Goal: Task Accomplishment & Management: Manage account settings

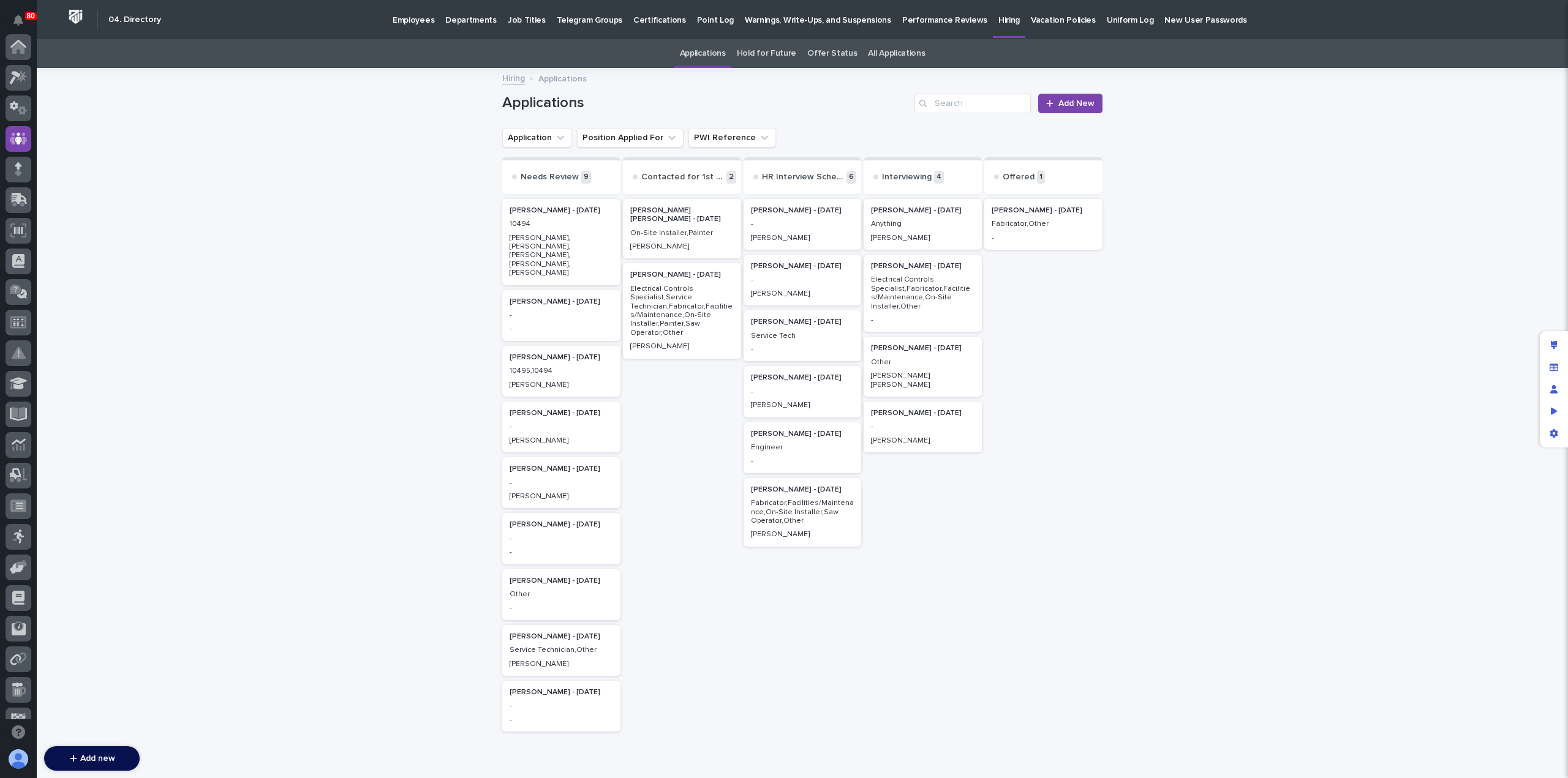
scroll to position [92, 0]
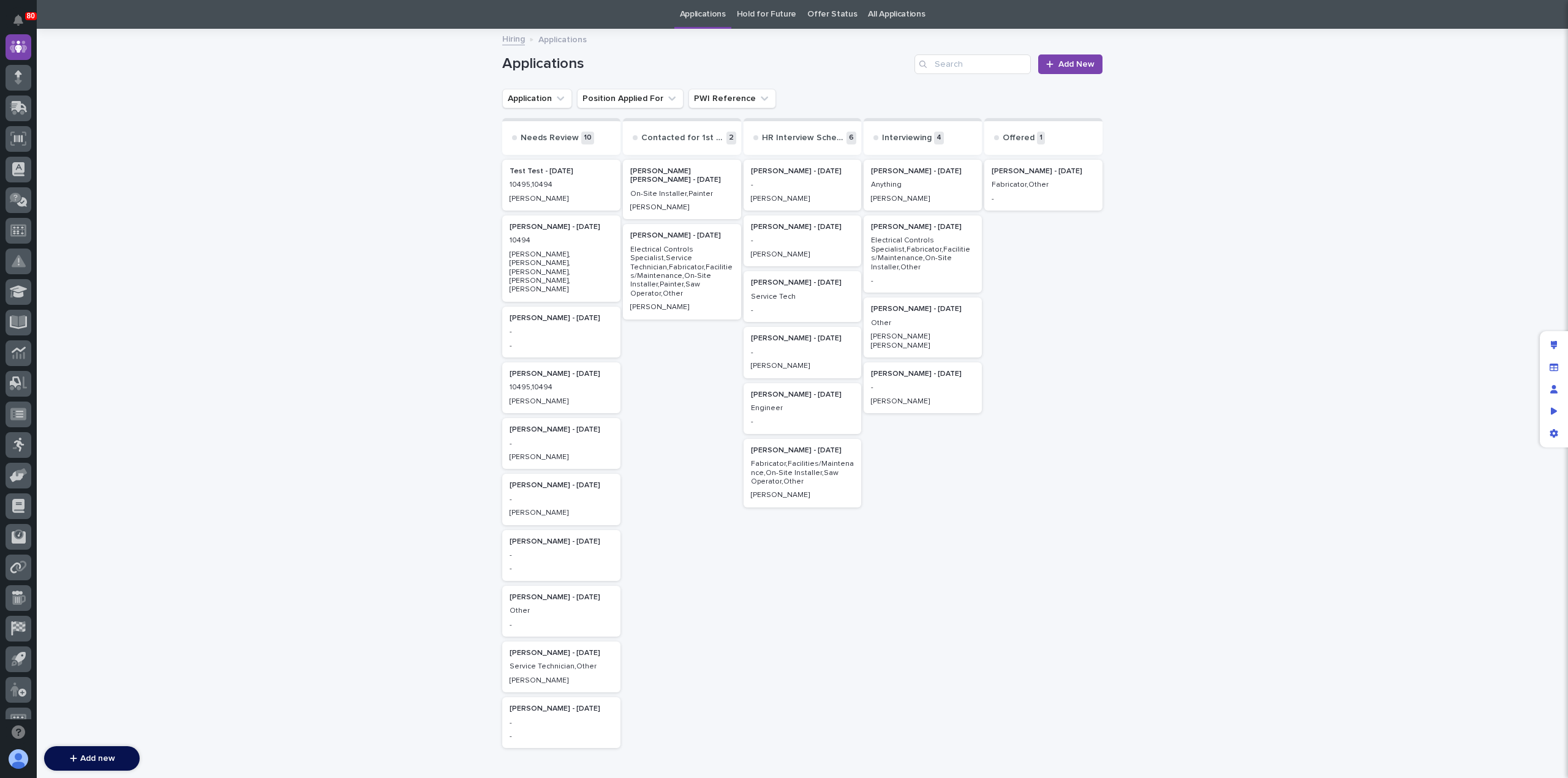
click at [559, 191] on div "Test Test - [DATE] 10495,10494 [PERSON_NAME]" at bounding box center [561, 185] width 118 height 51
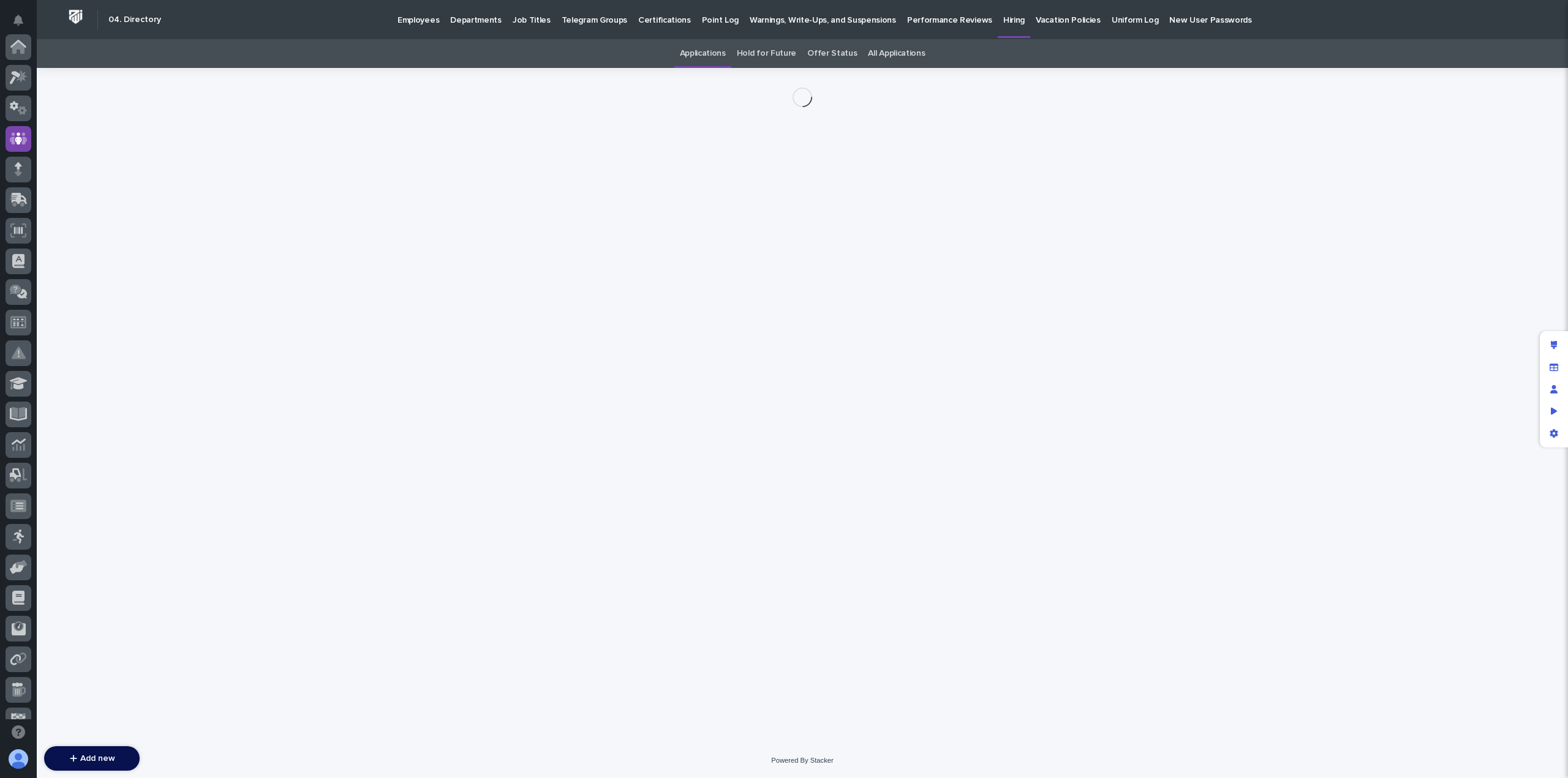
scroll to position [92, 0]
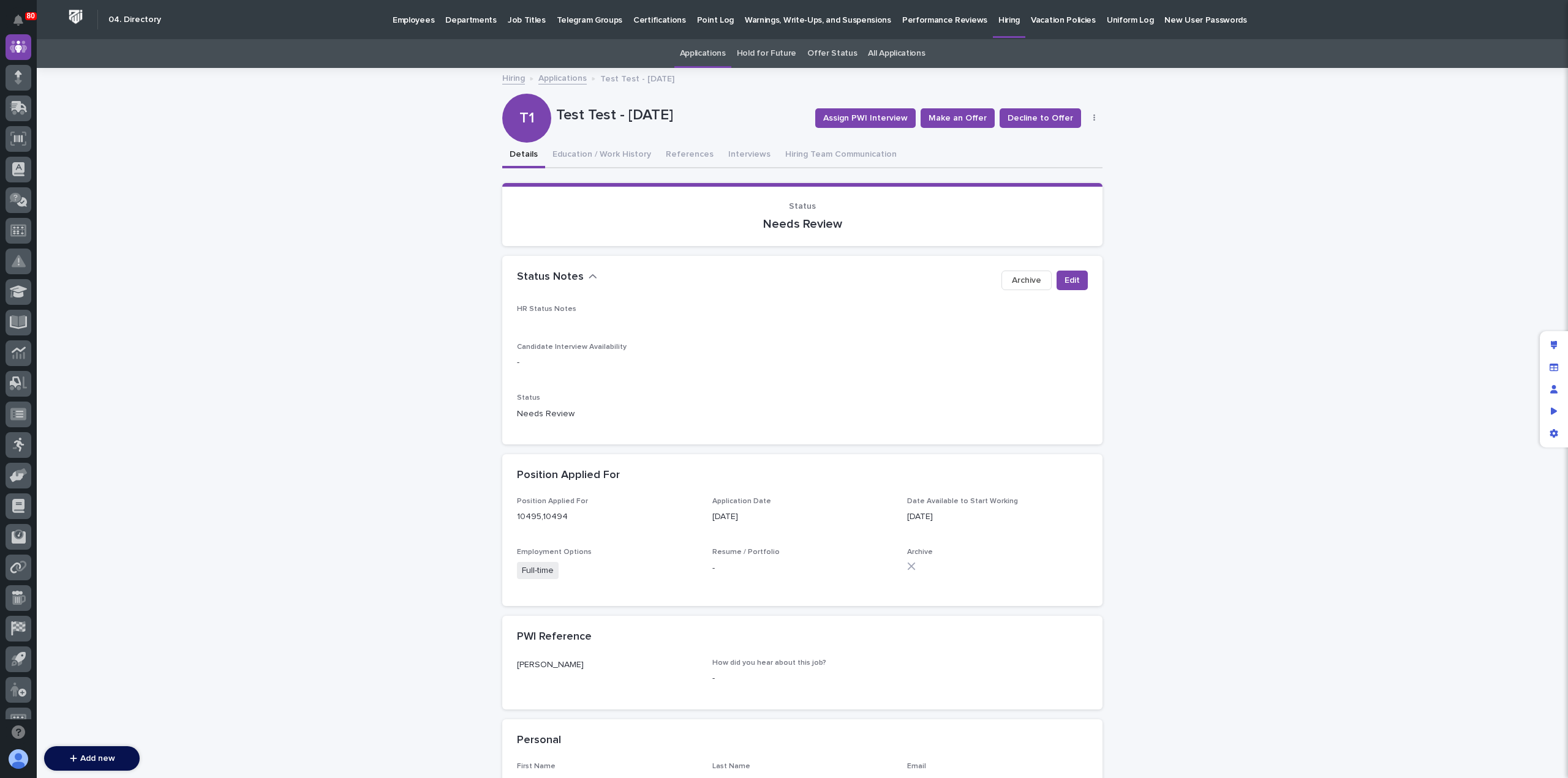
click at [1093, 115] on icon "button" at bounding box center [1094, 118] width 2 height 8
click at [1045, 158] on span "Delete" at bounding box center [1049, 162] width 27 height 8
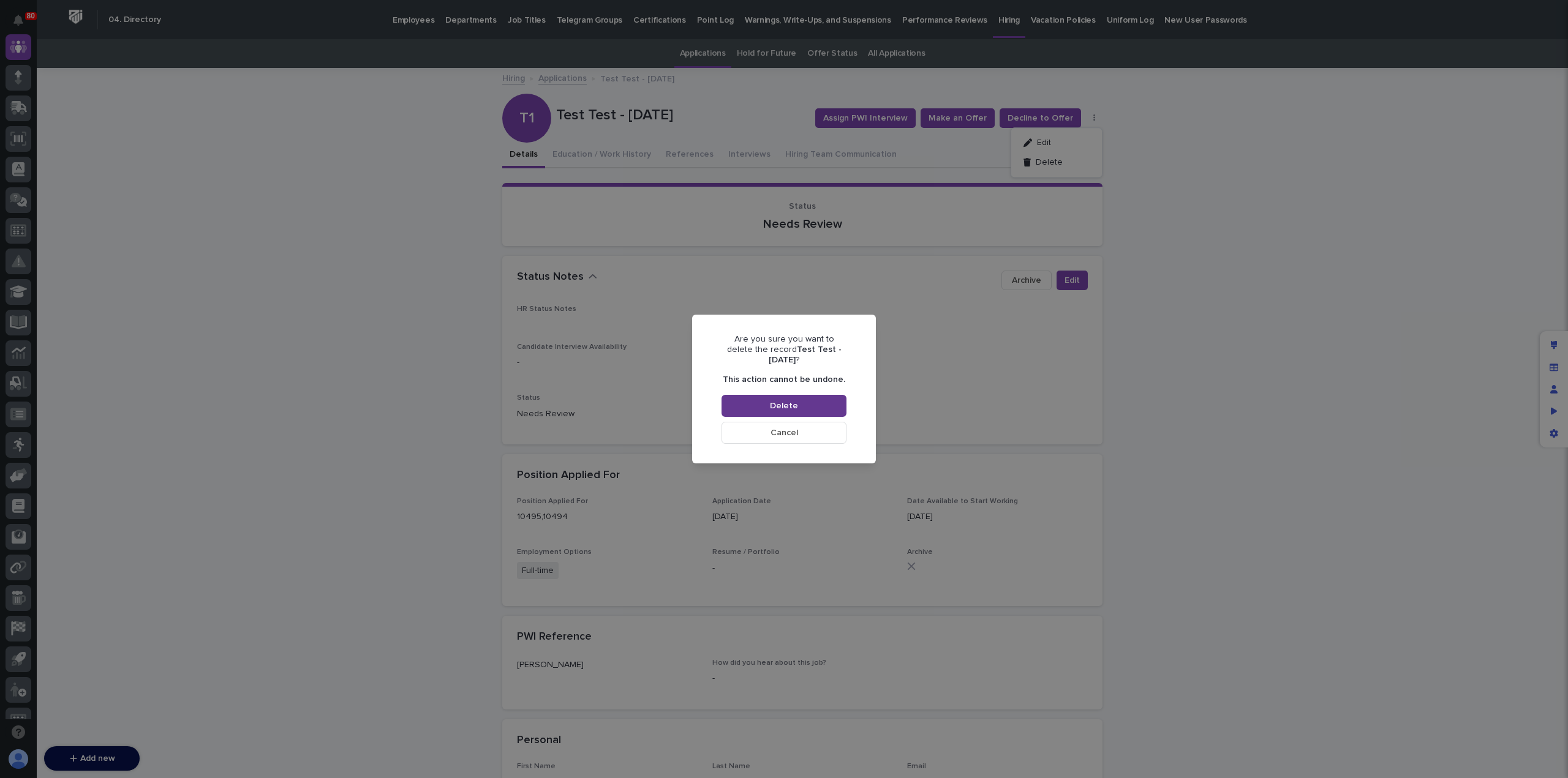
click at [757, 406] on button "Delete" at bounding box center [783, 405] width 125 height 22
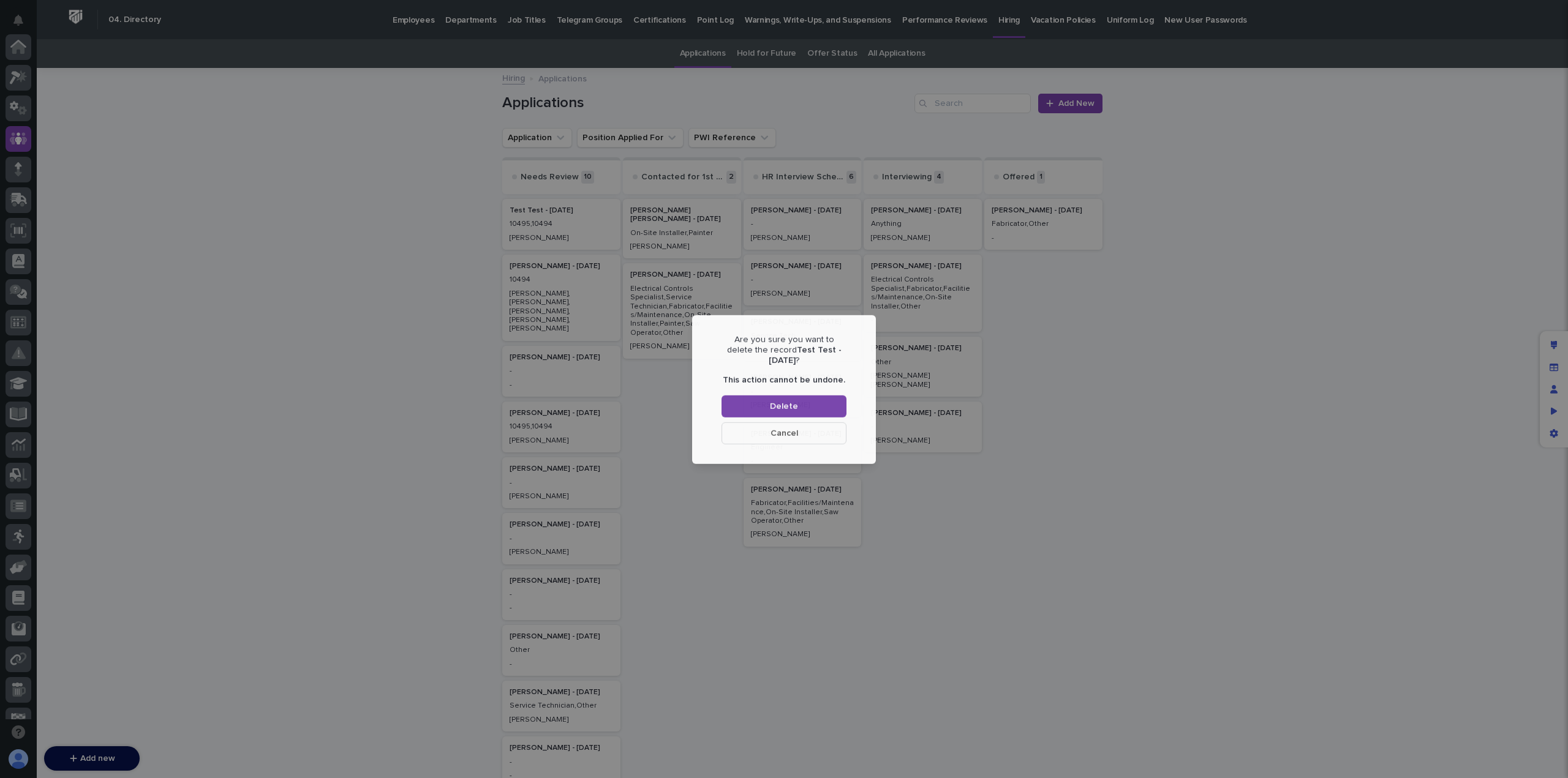
scroll to position [92, 0]
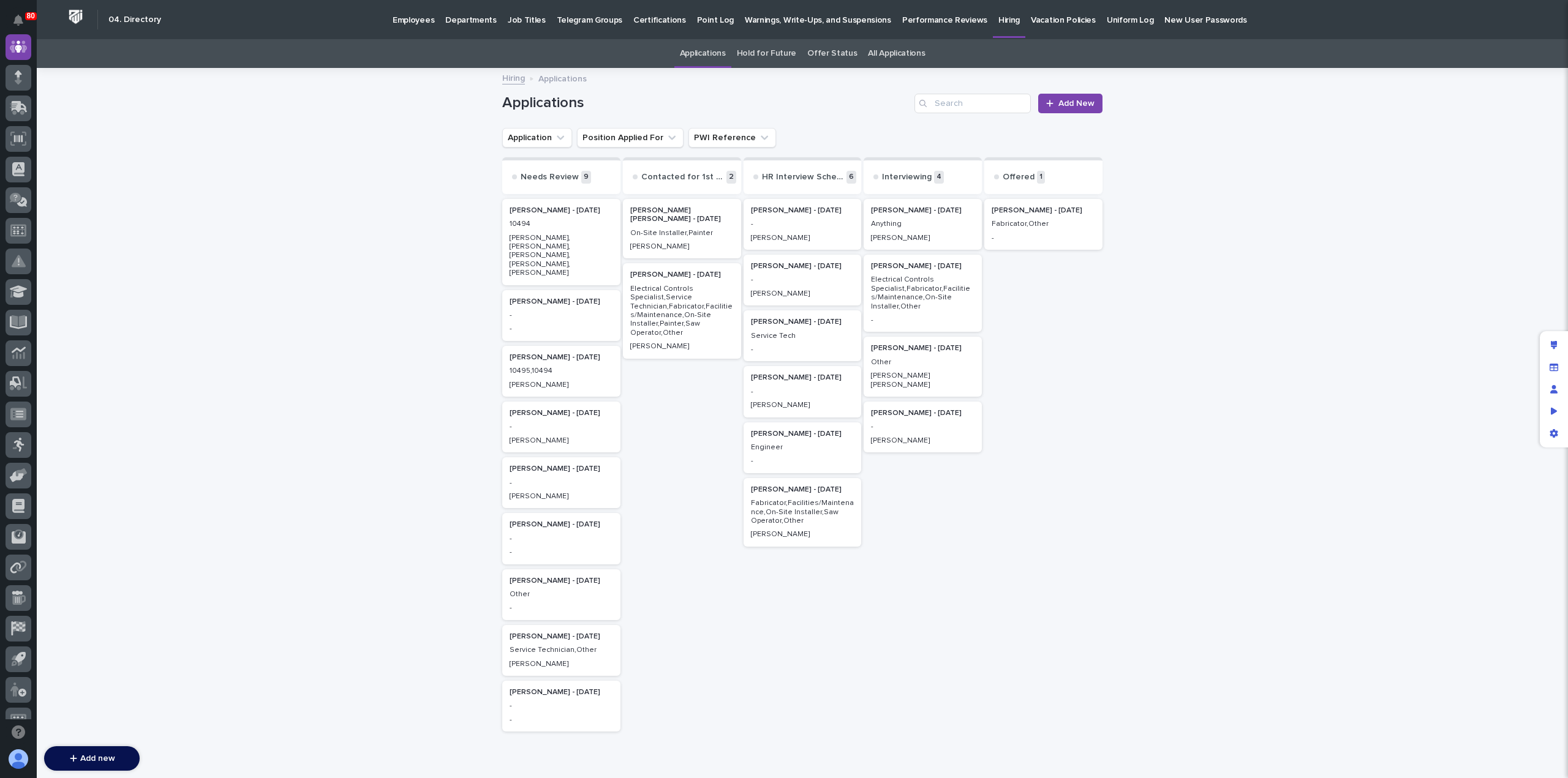
click at [920, 228] on p "Anything" at bounding box center [922, 224] width 103 height 8
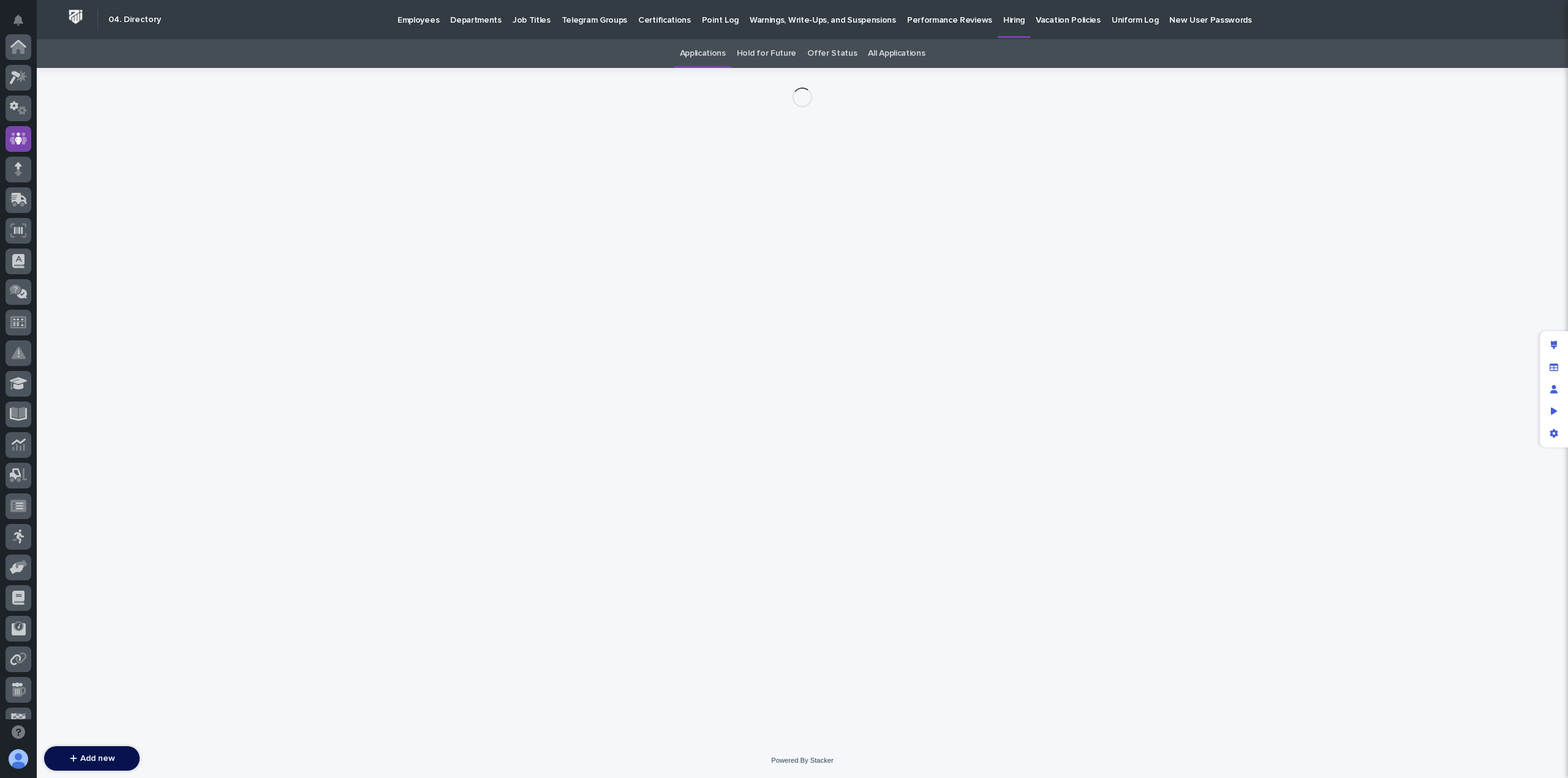
scroll to position [92, 0]
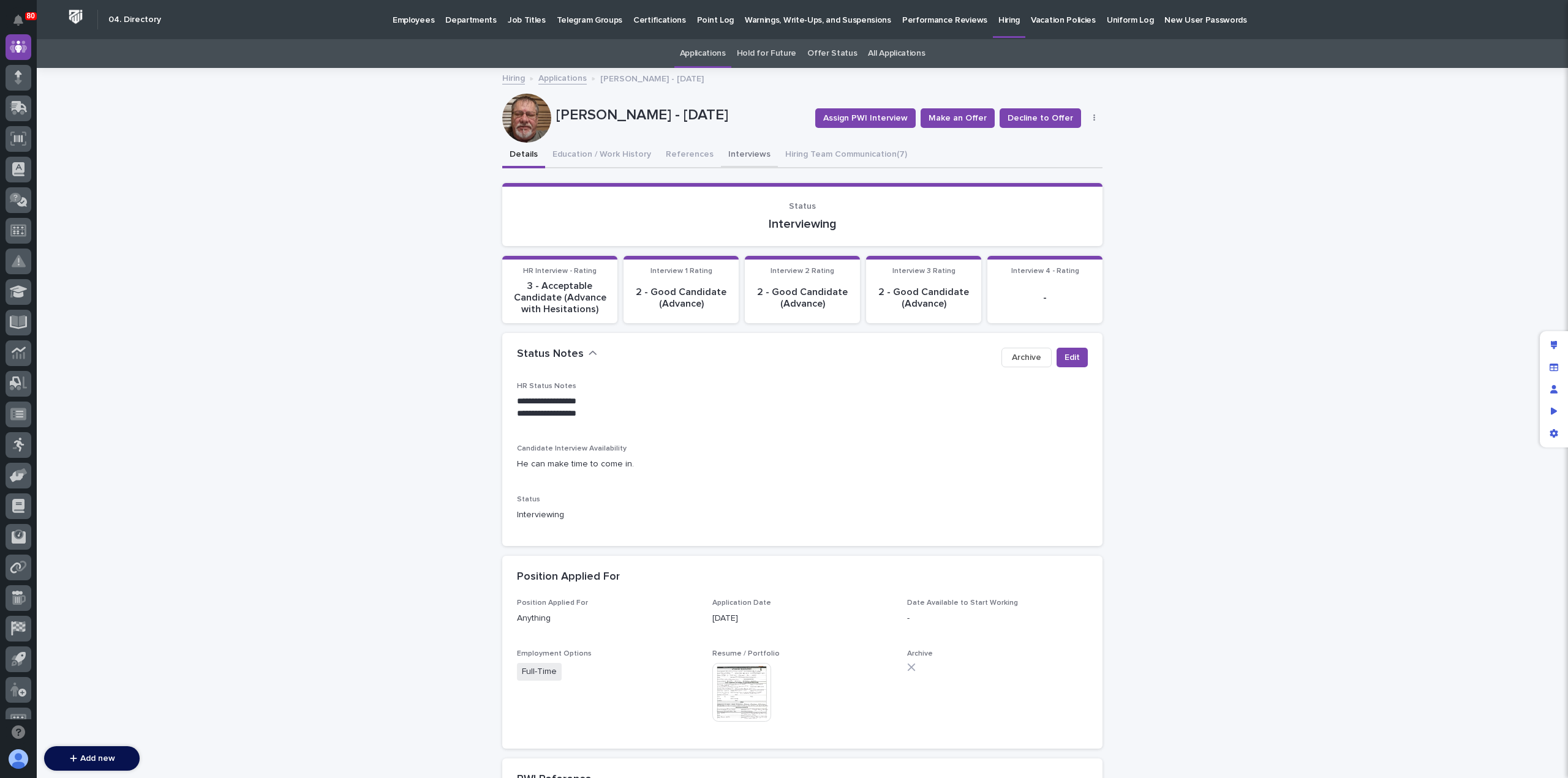
click at [738, 157] on button "Interviews" at bounding box center [749, 155] width 57 height 25
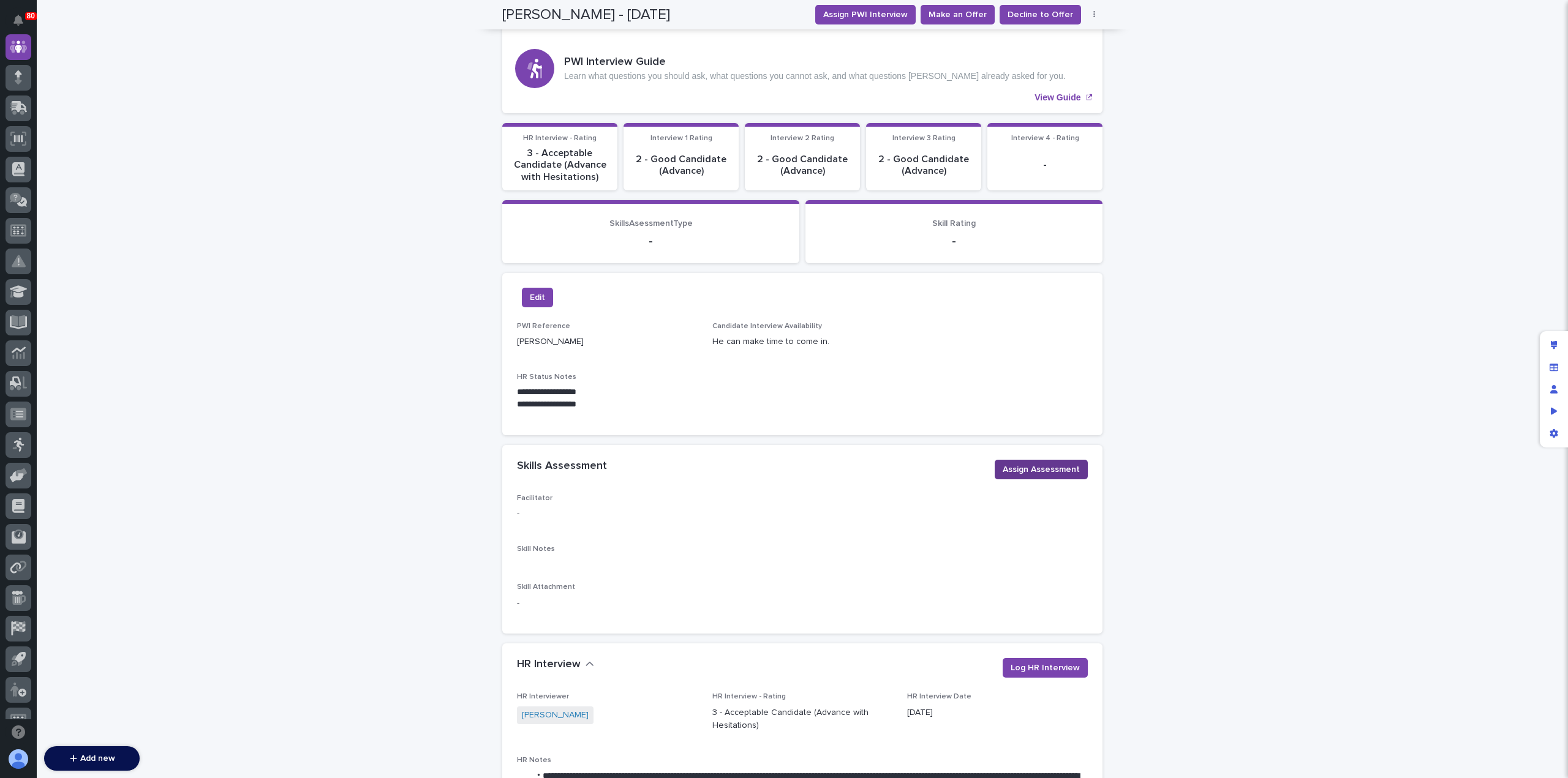
scroll to position [158, 0]
click at [1031, 470] on span "Assign Assessment" at bounding box center [1042, 470] width 77 height 12
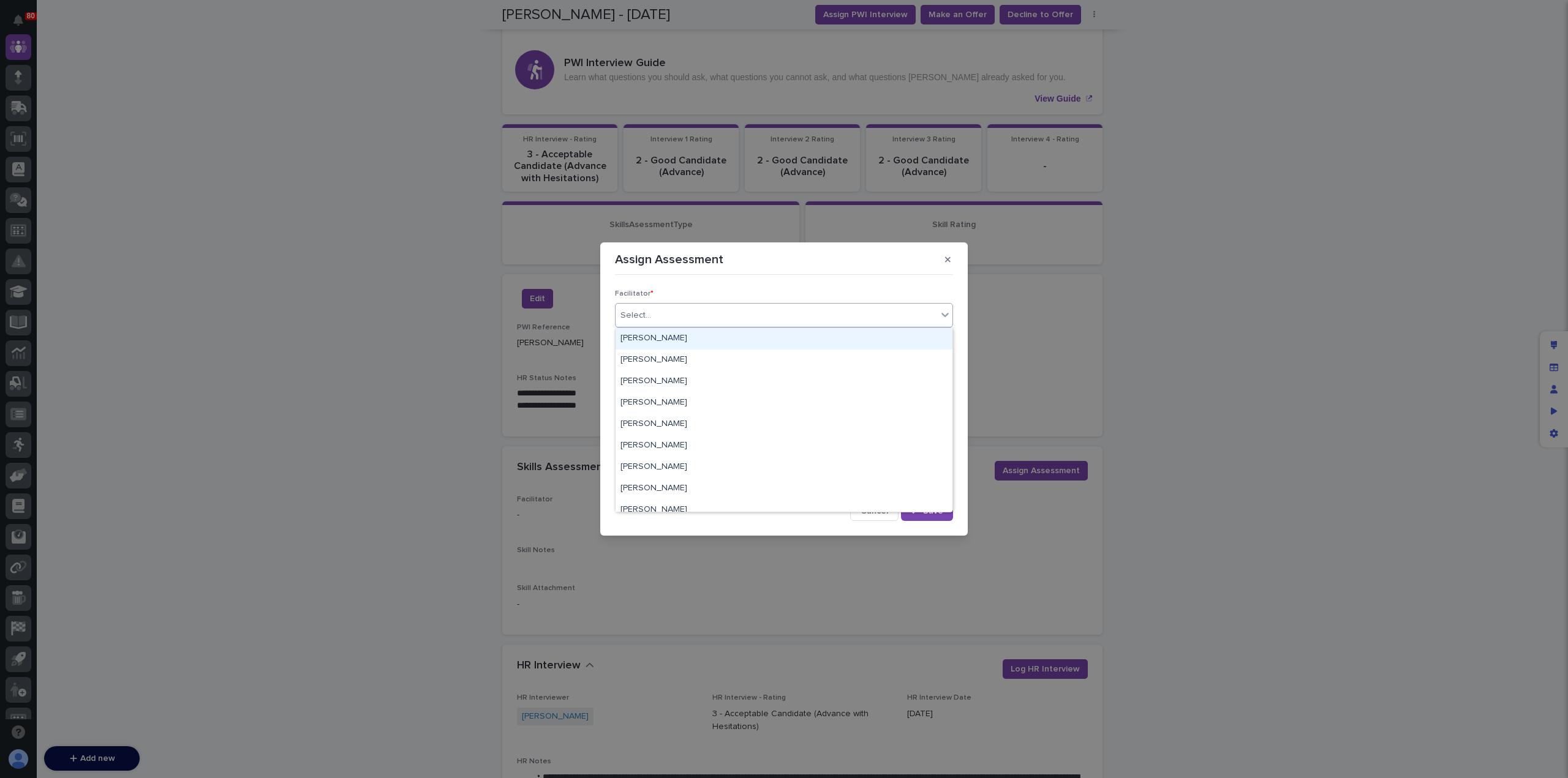
click at [713, 318] on div "Select..." at bounding box center [776, 315] width 321 height 20
type input "***"
click at [686, 335] on div "[PERSON_NAME]" at bounding box center [784, 338] width 337 height 22
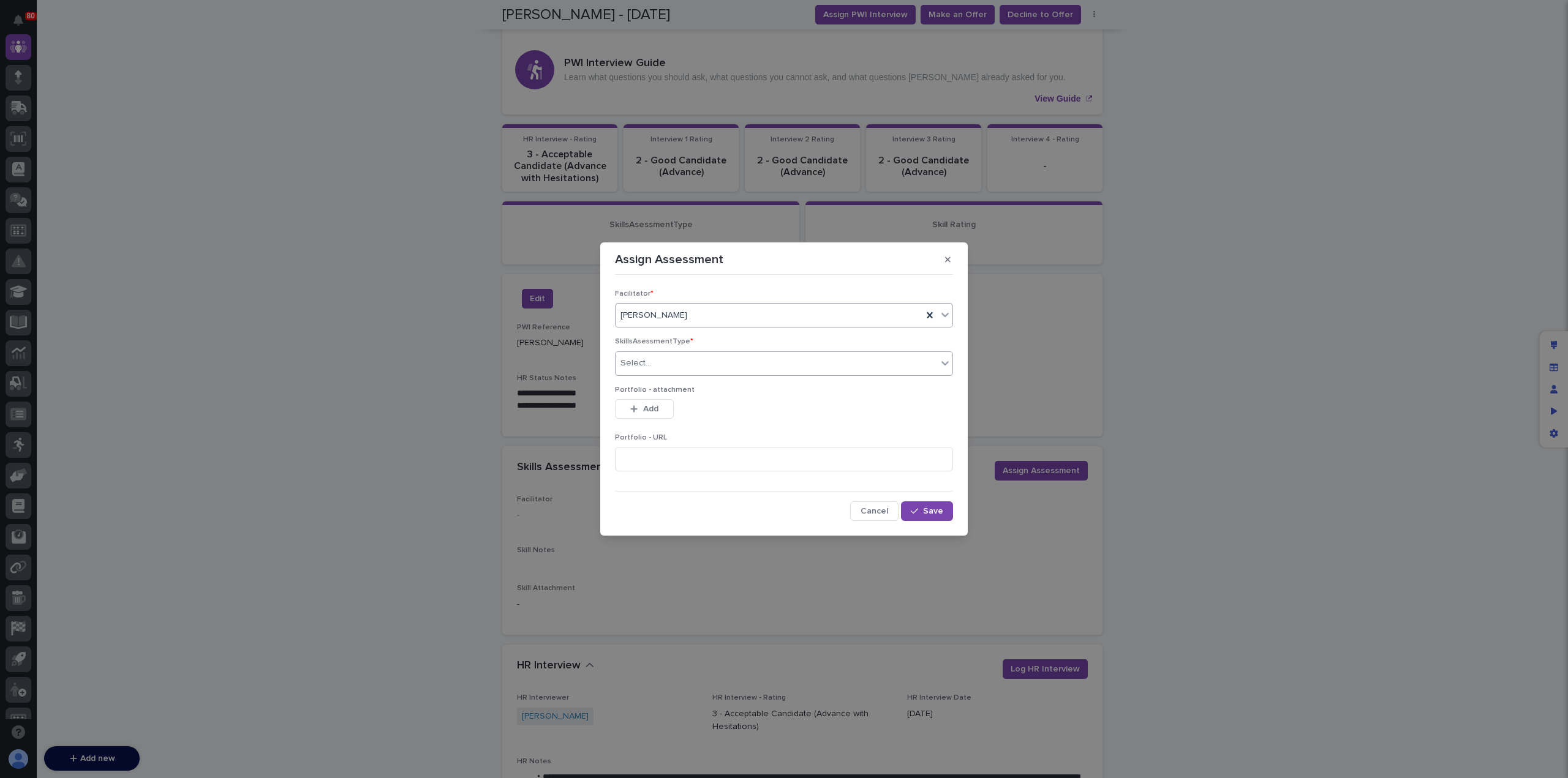
click at [687, 363] on div "Select..." at bounding box center [776, 363] width 321 height 20
click at [690, 406] on span "3-Phase Electrical" at bounding box center [657, 407] width 74 height 13
click at [927, 511] on span "Save" at bounding box center [933, 510] width 20 height 8
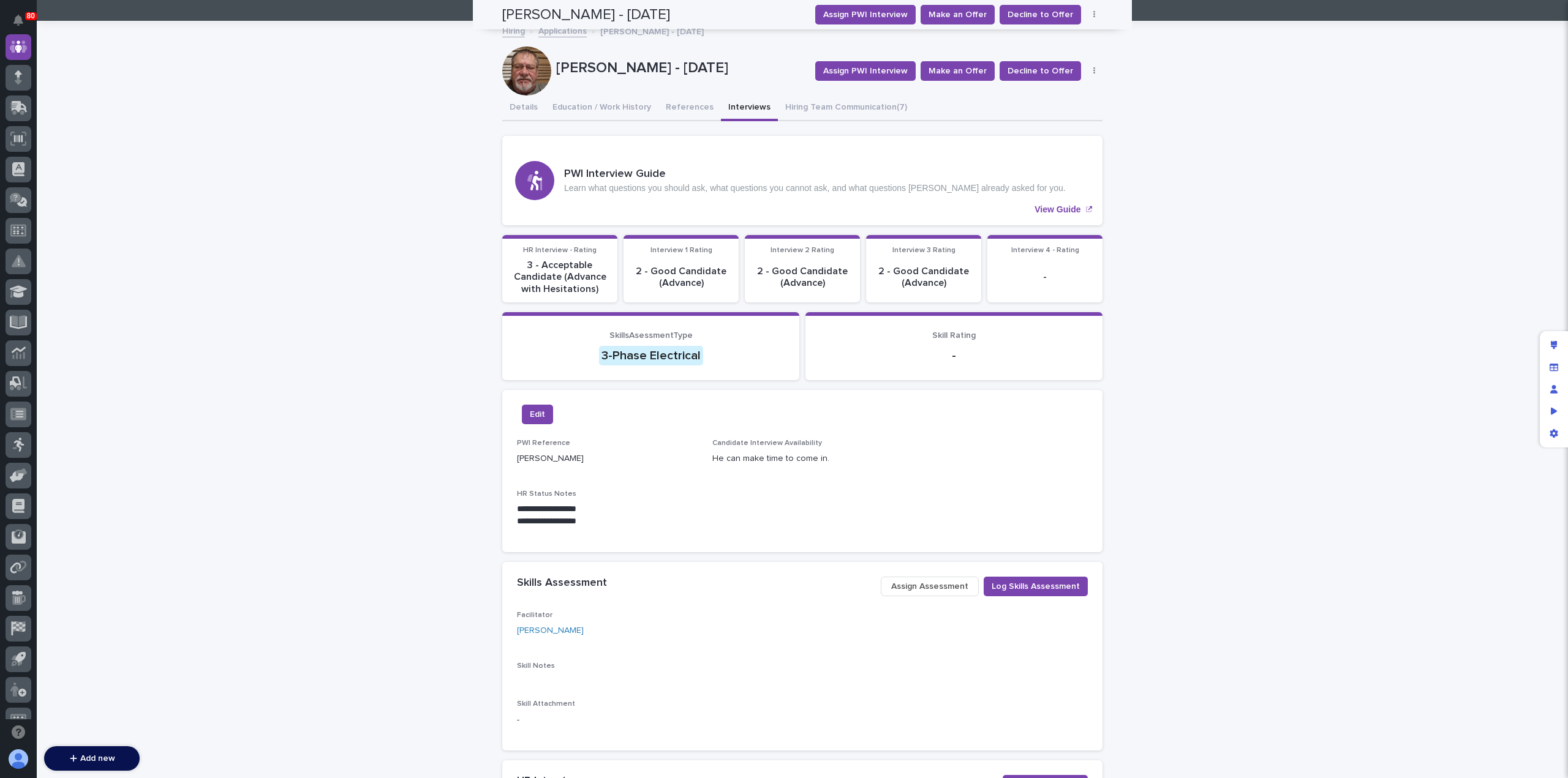
scroll to position [0, 0]
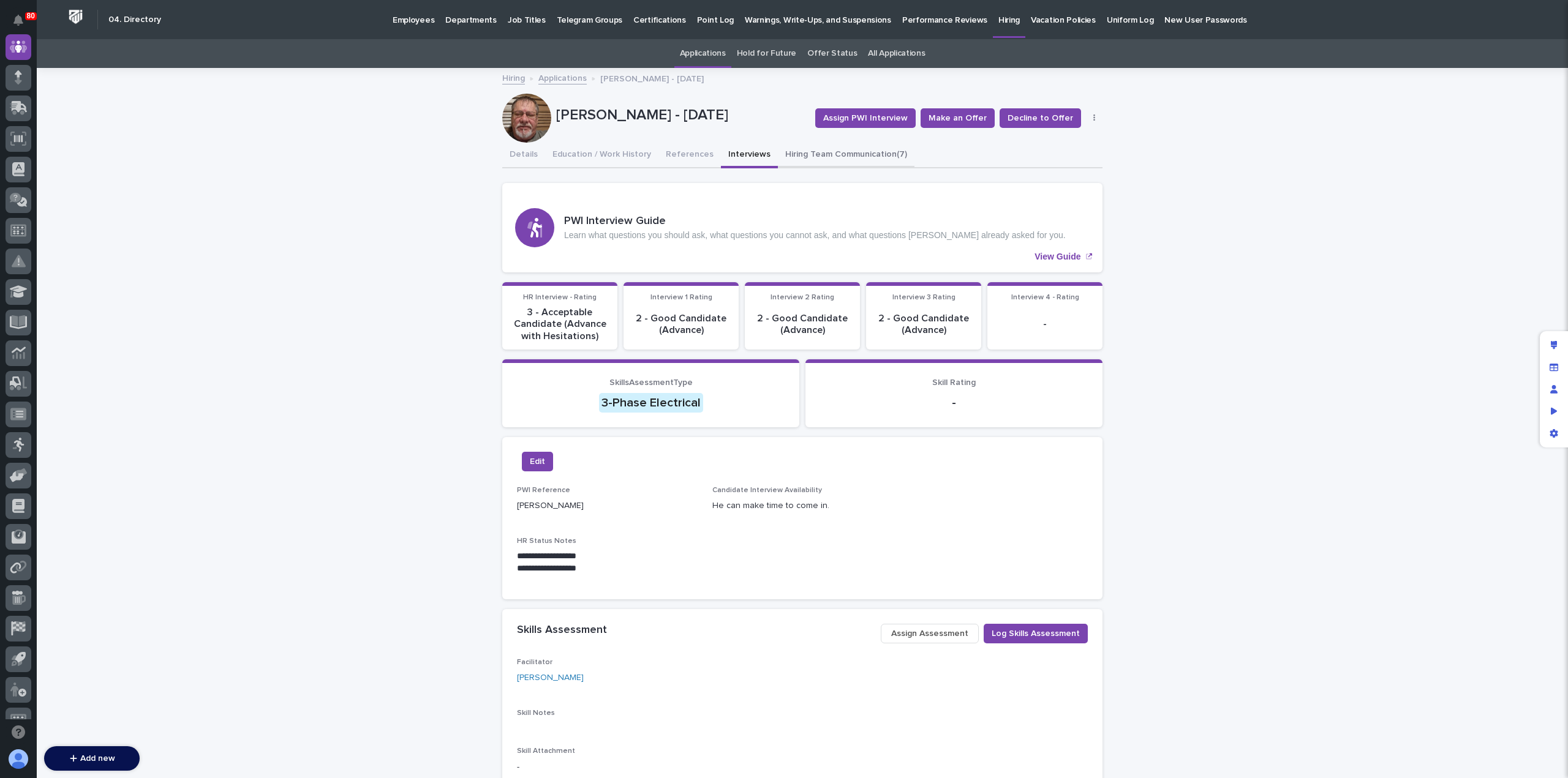
click at [817, 158] on button "Hiring Team Communication (7)" at bounding box center [845, 155] width 136 height 25
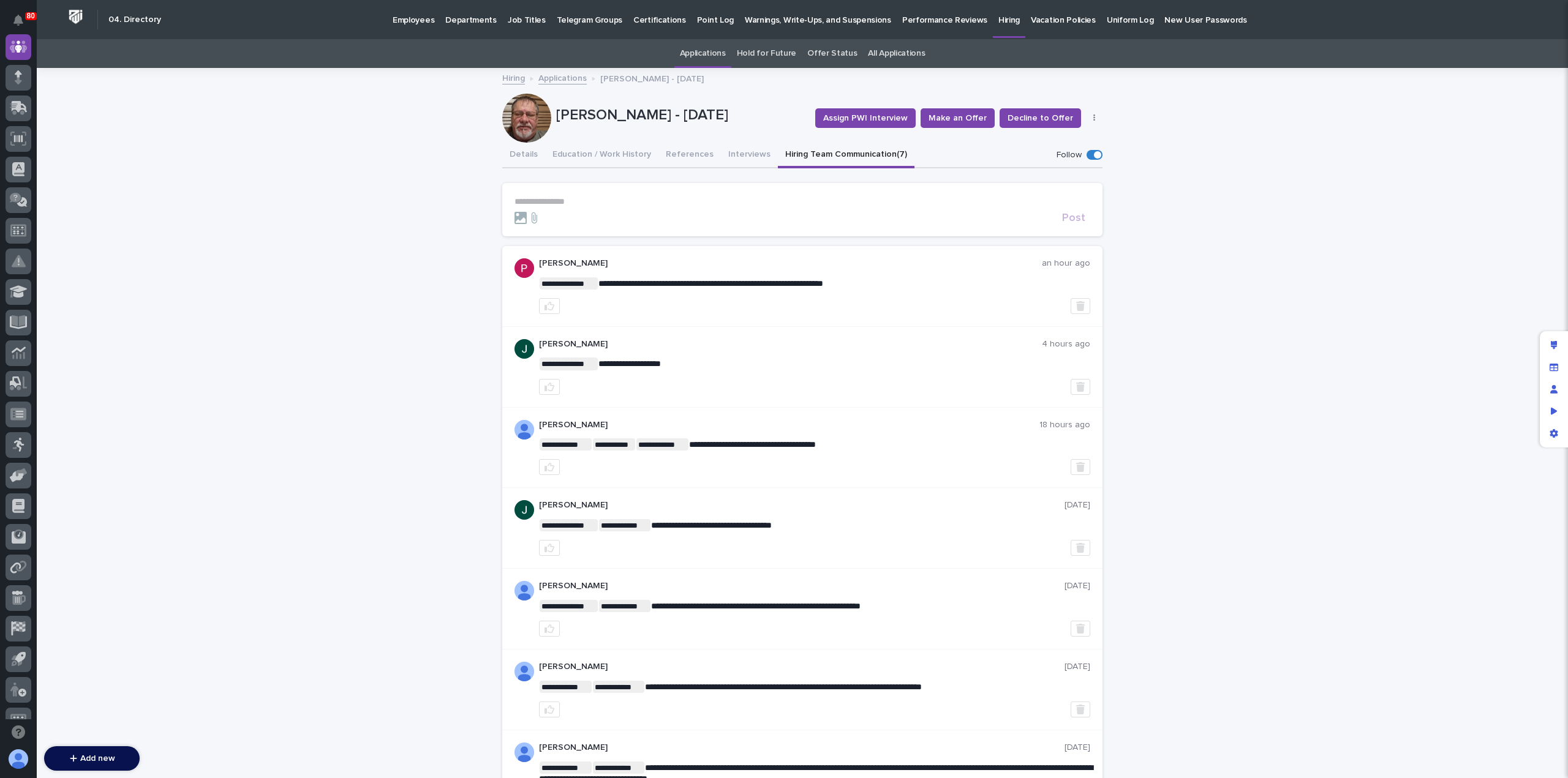
click at [561, 197] on p "**********" at bounding box center [802, 201] width 575 height 10
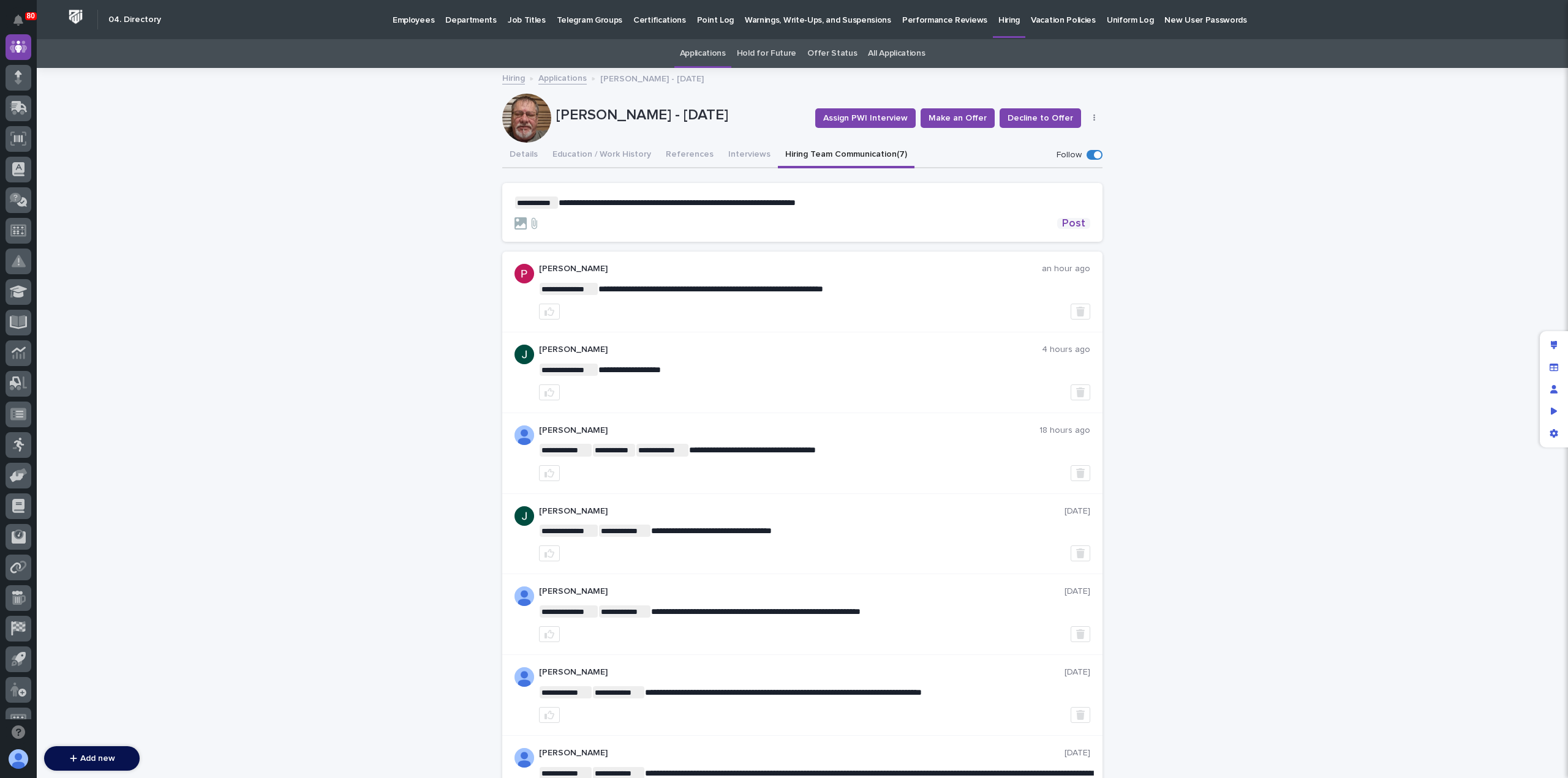
click at [1076, 225] on span "Post" at bounding box center [1074, 224] width 24 height 11
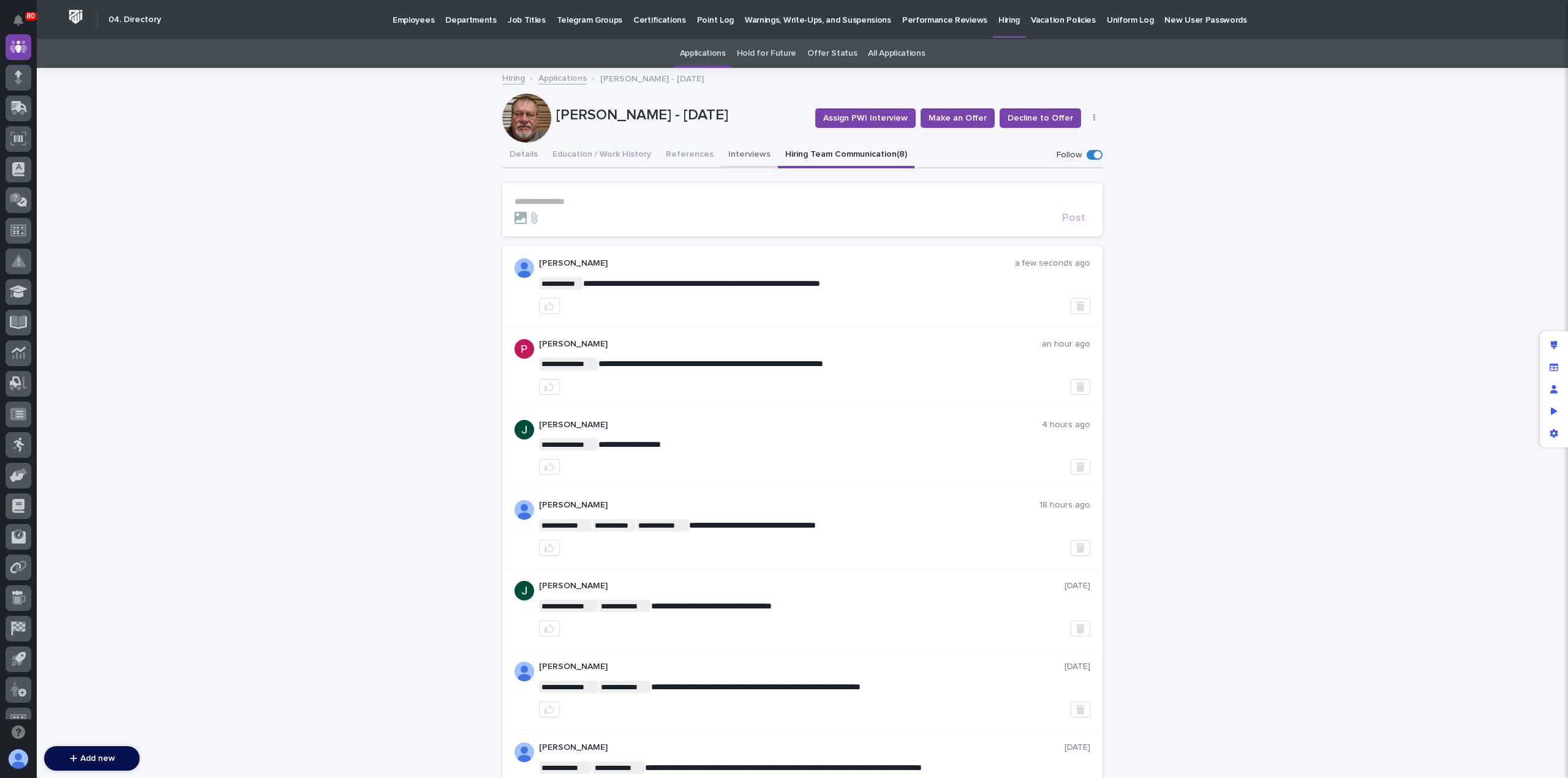
click at [721, 152] on button "Interviews" at bounding box center [749, 155] width 57 height 25
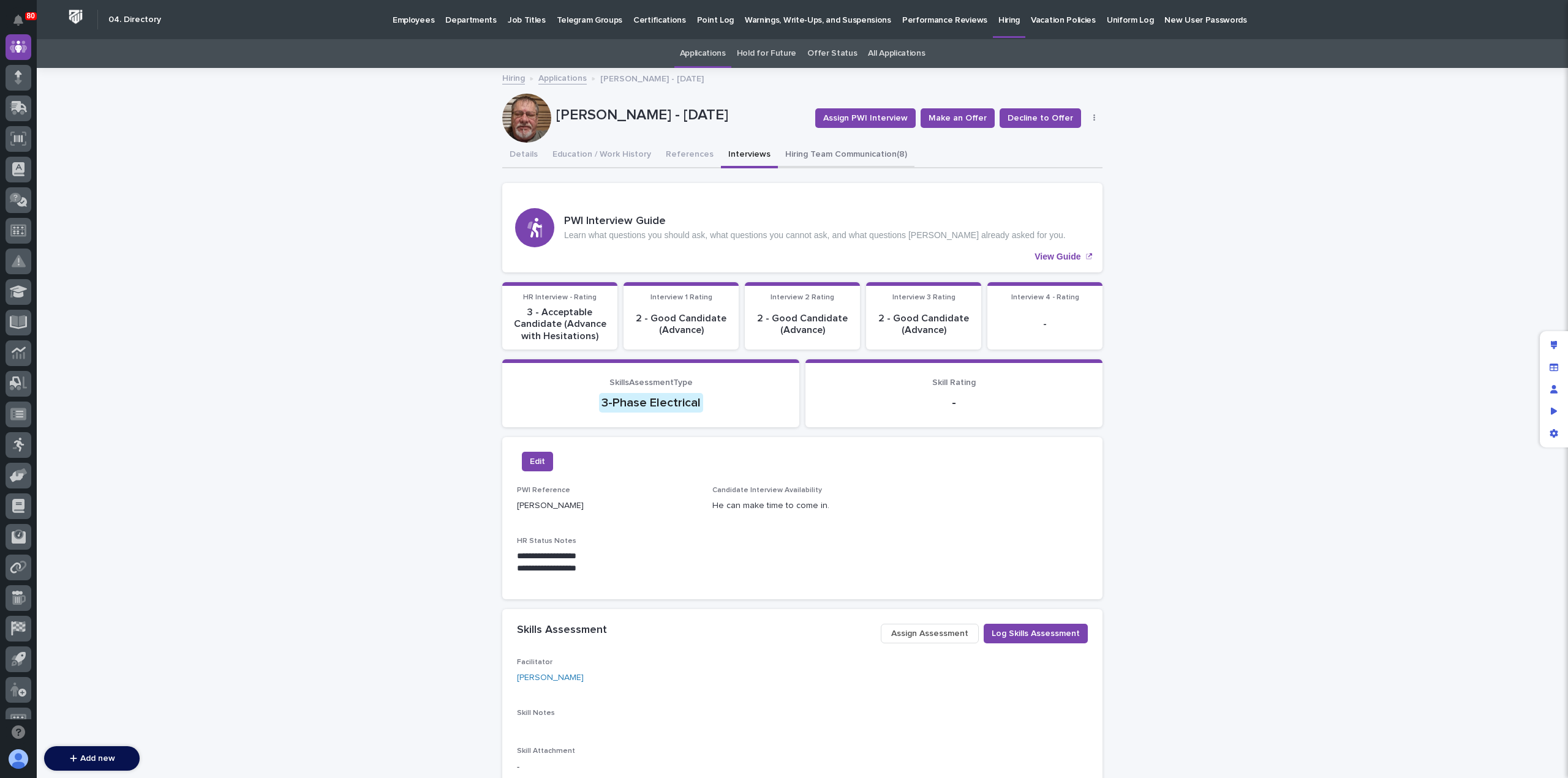
click at [785, 160] on button "Hiring Team Communication (8)" at bounding box center [845, 155] width 136 height 25
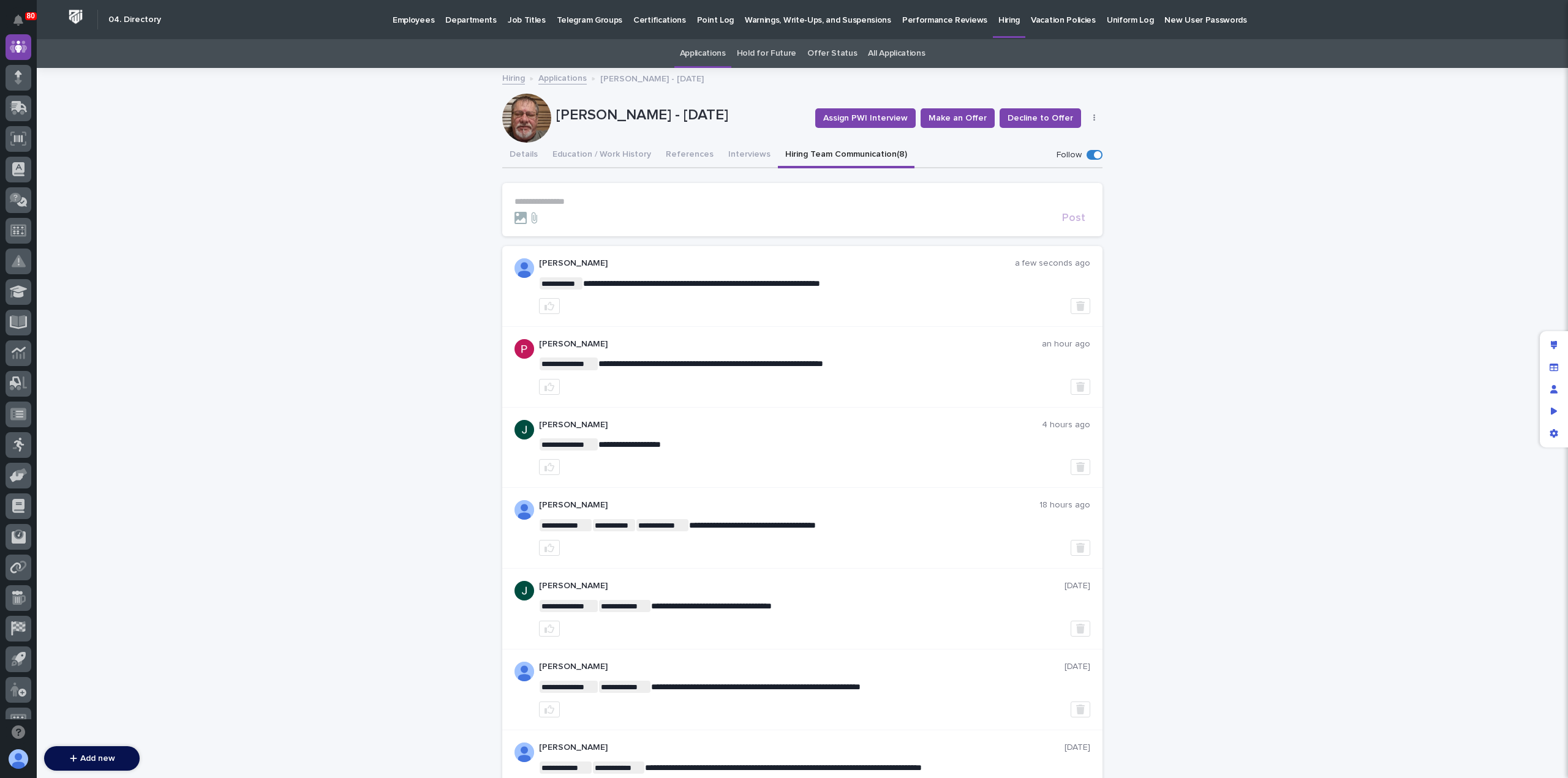
click at [552, 194] on section "**********" at bounding box center [802, 210] width 600 height 54
click at [553, 197] on p "**********" at bounding box center [802, 201] width 575 height 10
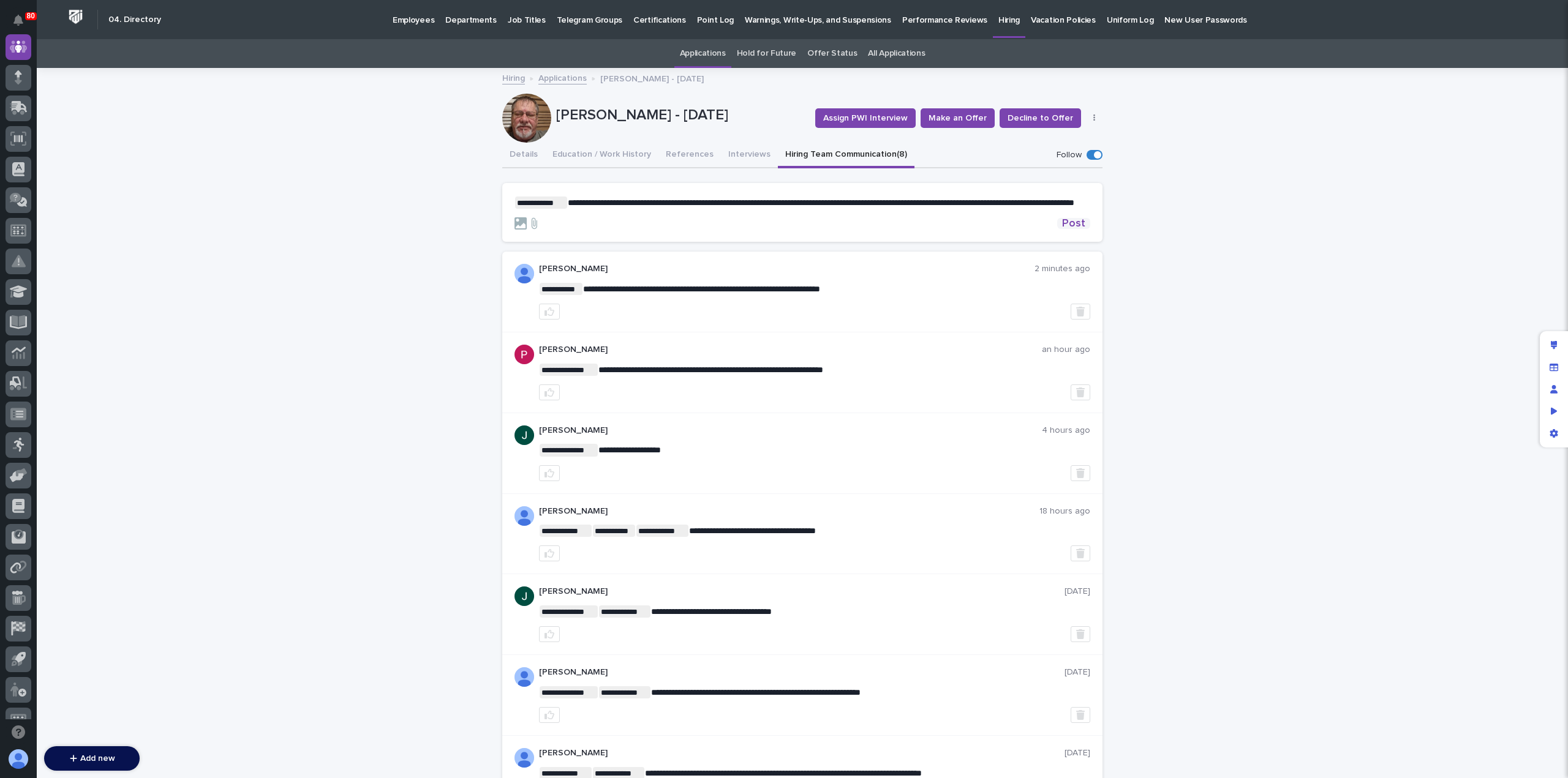
click at [1063, 229] on span "Post" at bounding box center [1074, 224] width 24 height 11
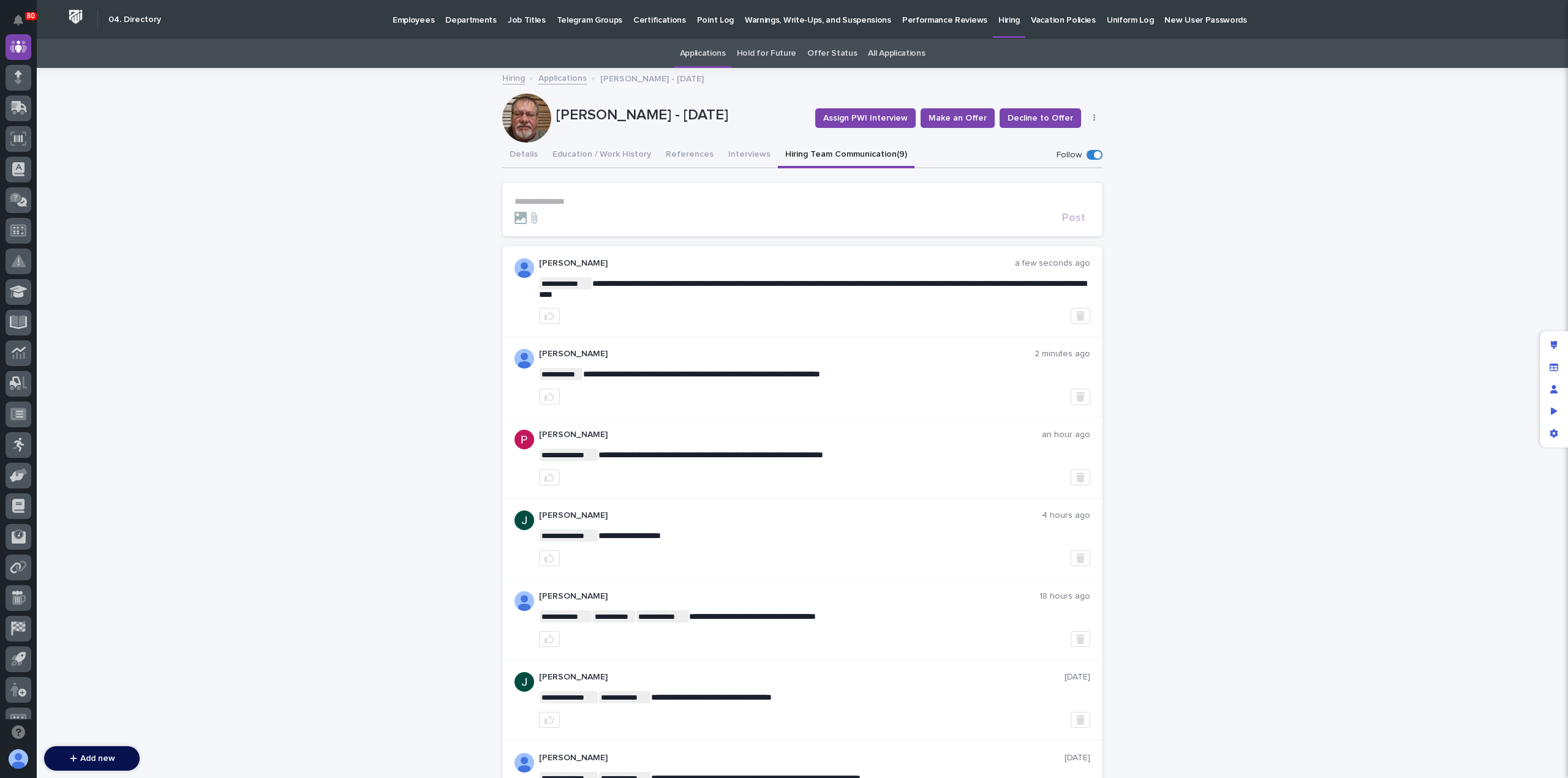
click at [560, 82] on link "Applications" at bounding box center [562, 77] width 48 height 14
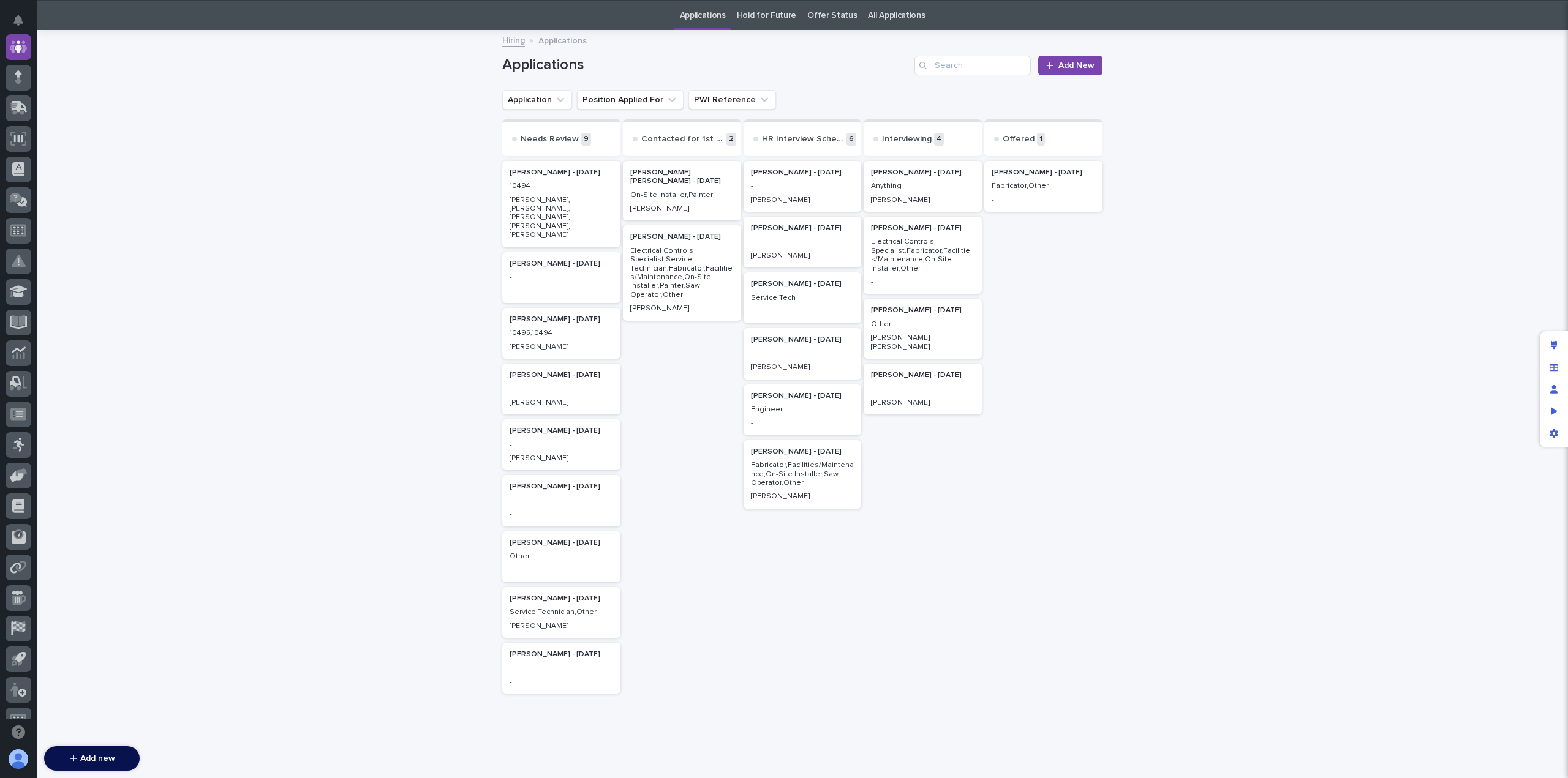
scroll to position [39, 0]
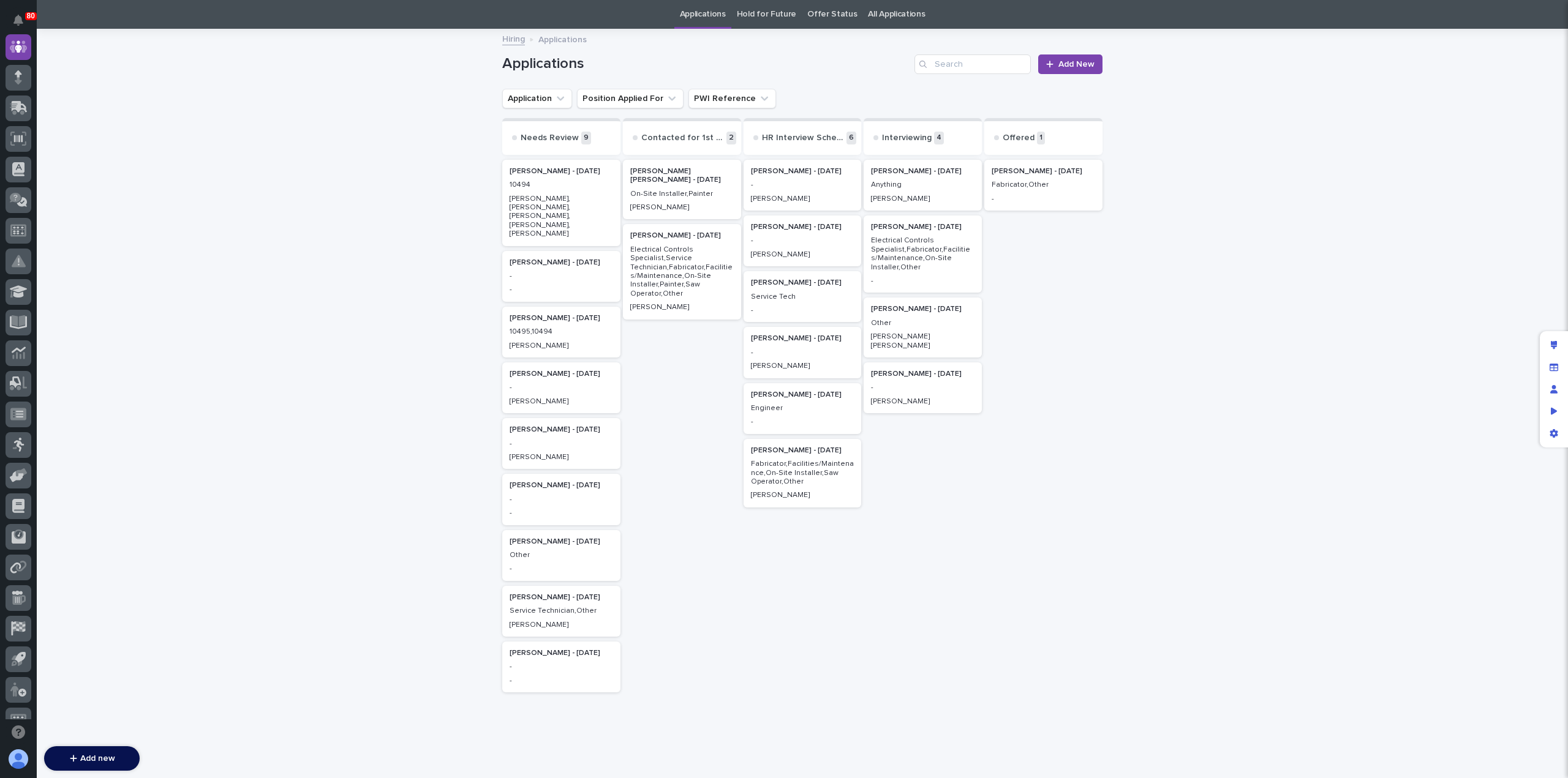
click at [791, 303] on div "-" at bounding box center [803, 309] width 103 height 11
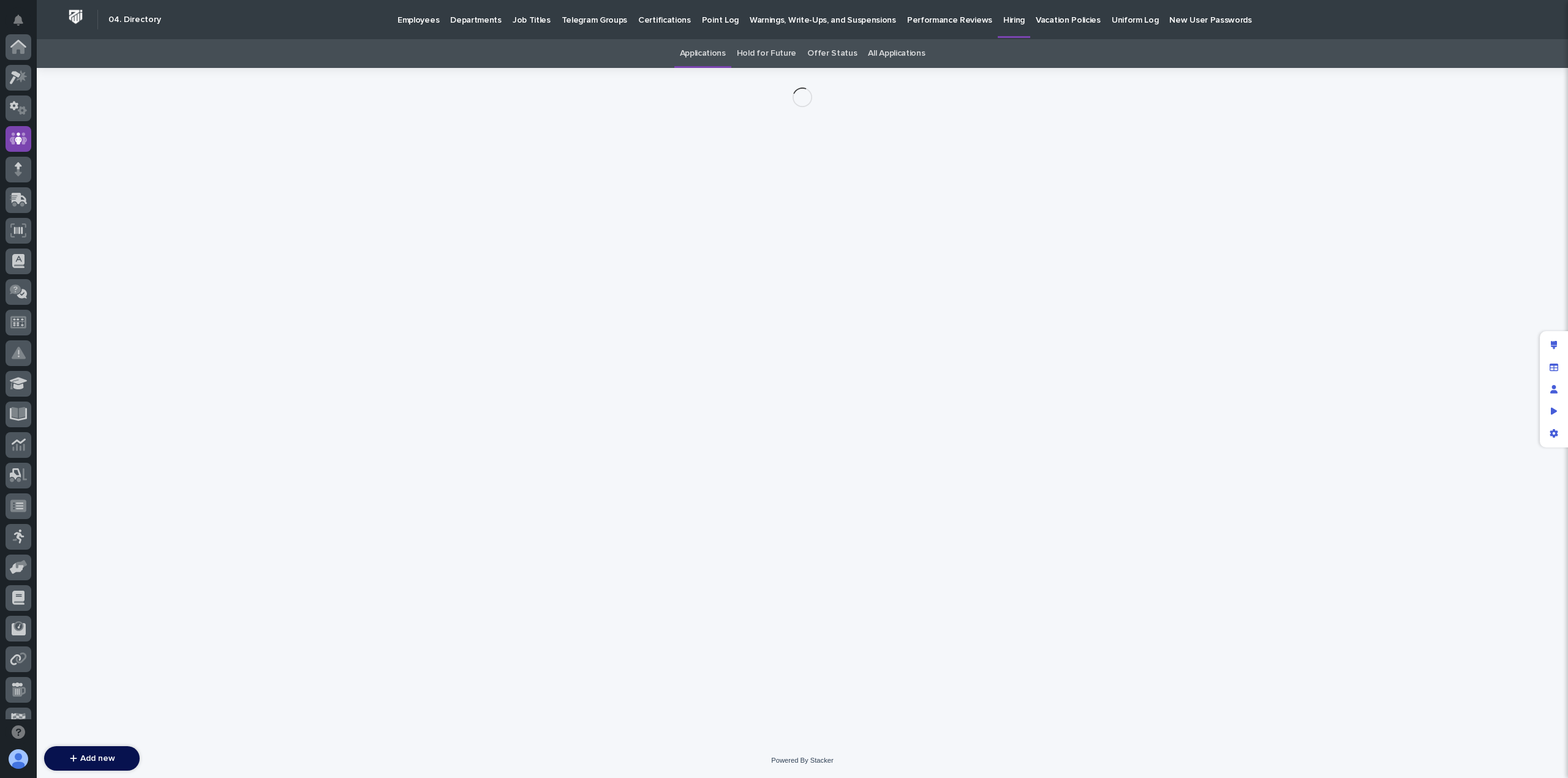
scroll to position [92, 0]
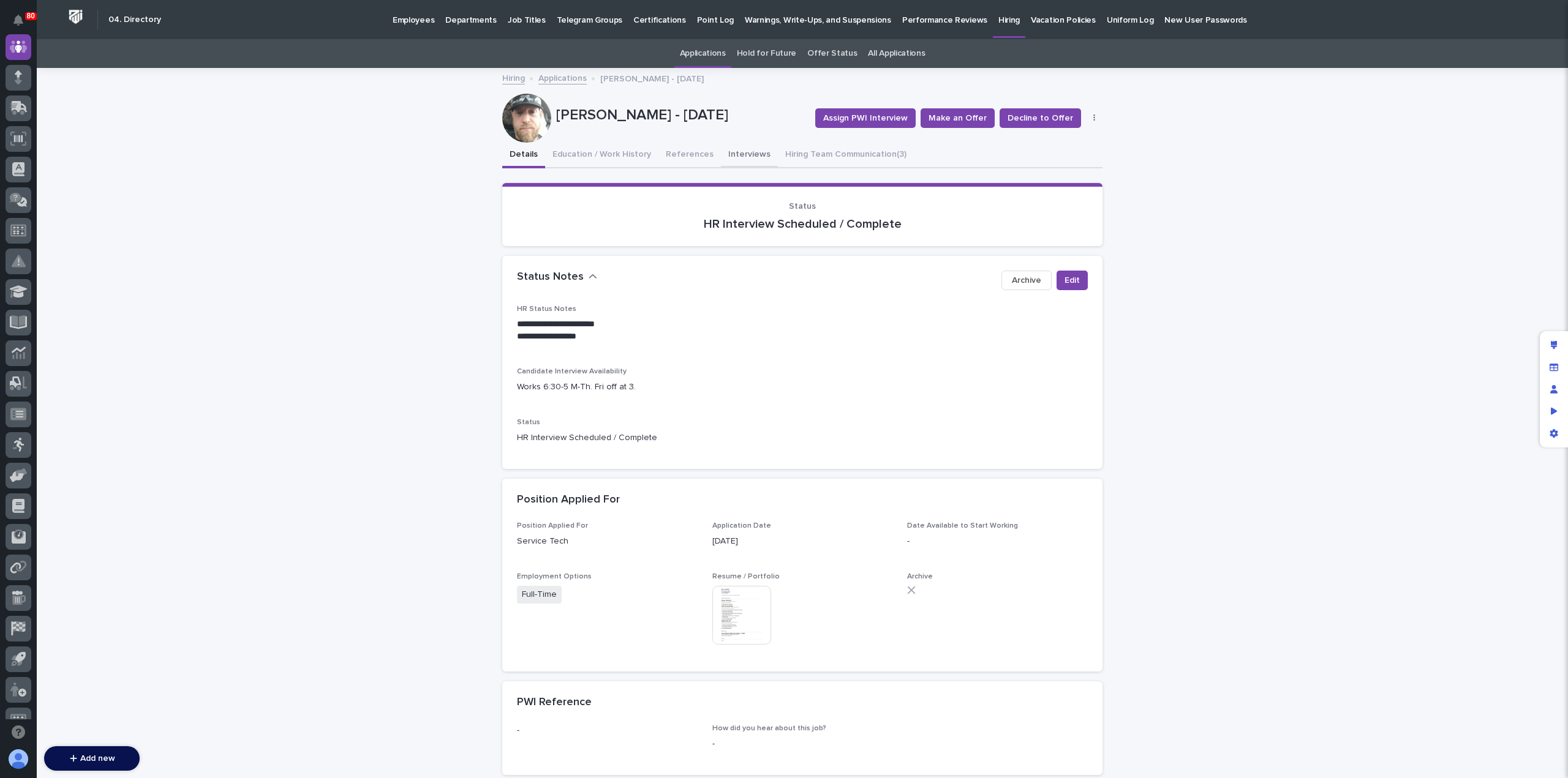
click at [723, 154] on button "Interviews" at bounding box center [749, 155] width 57 height 25
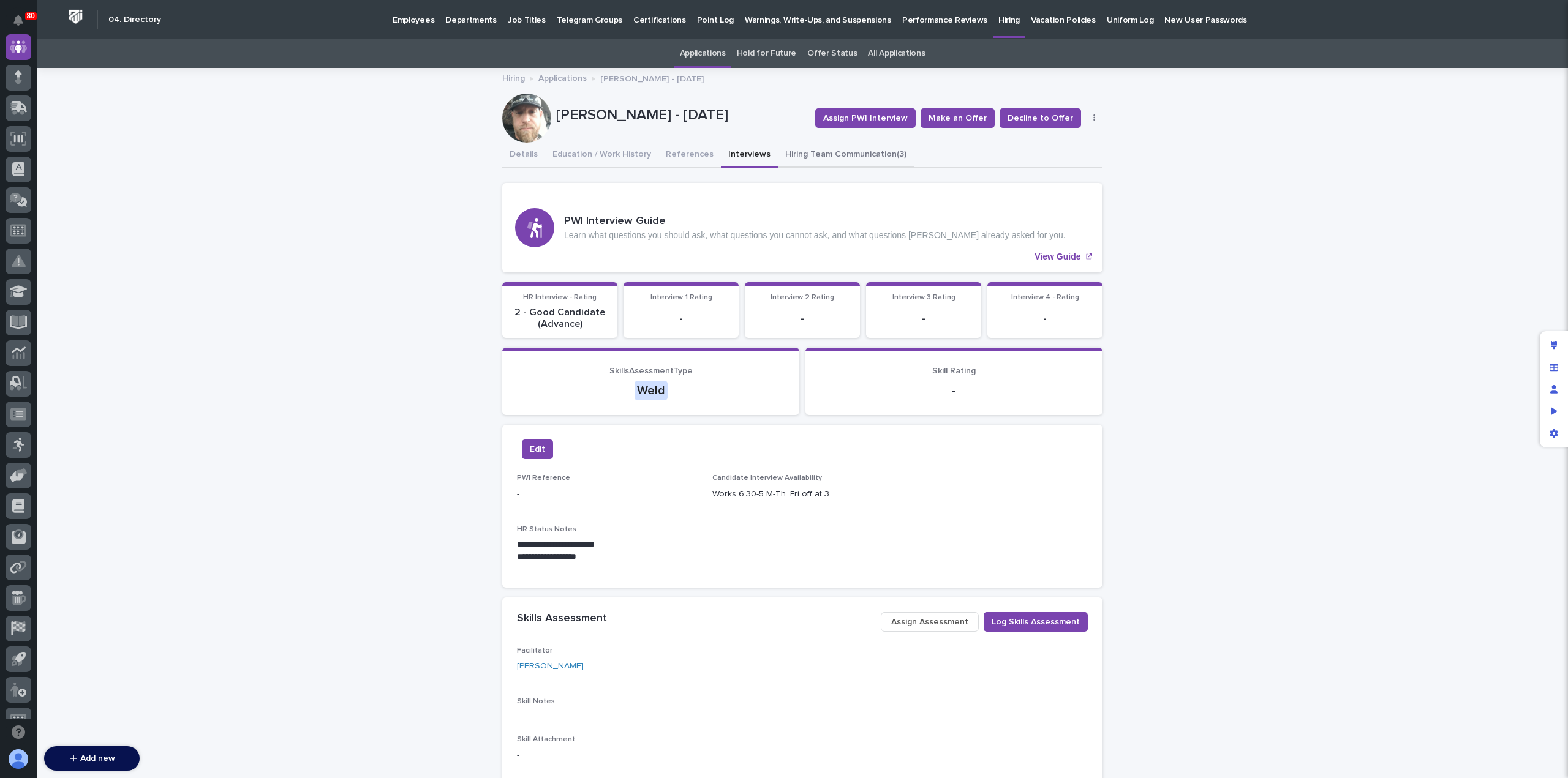
click at [788, 145] on button "Hiring Team Communication (3)" at bounding box center [845, 155] width 136 height 25
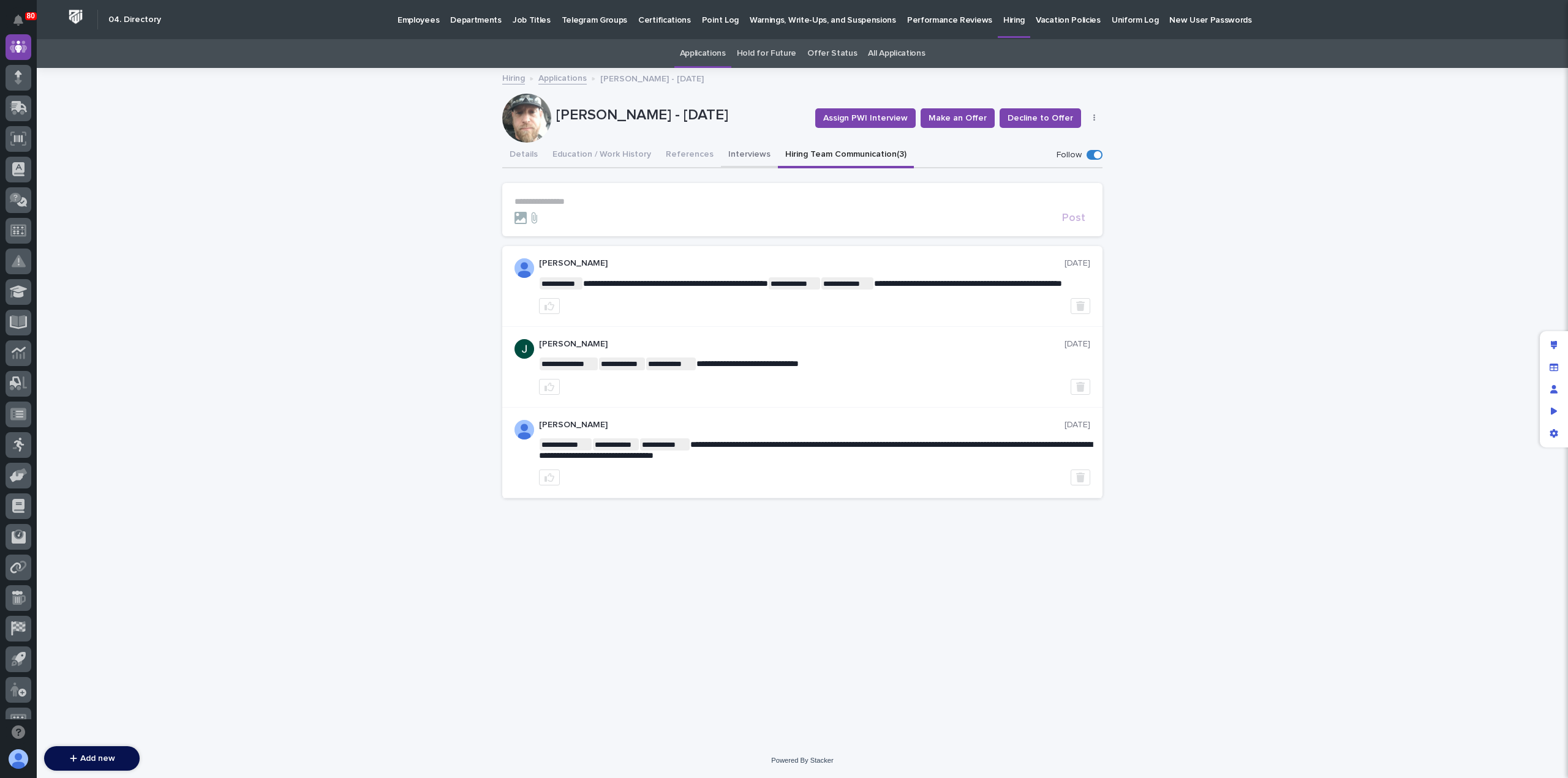
click at [727, 158] on button "Interviews" at bounding box center [749, 155] width 57 height 25
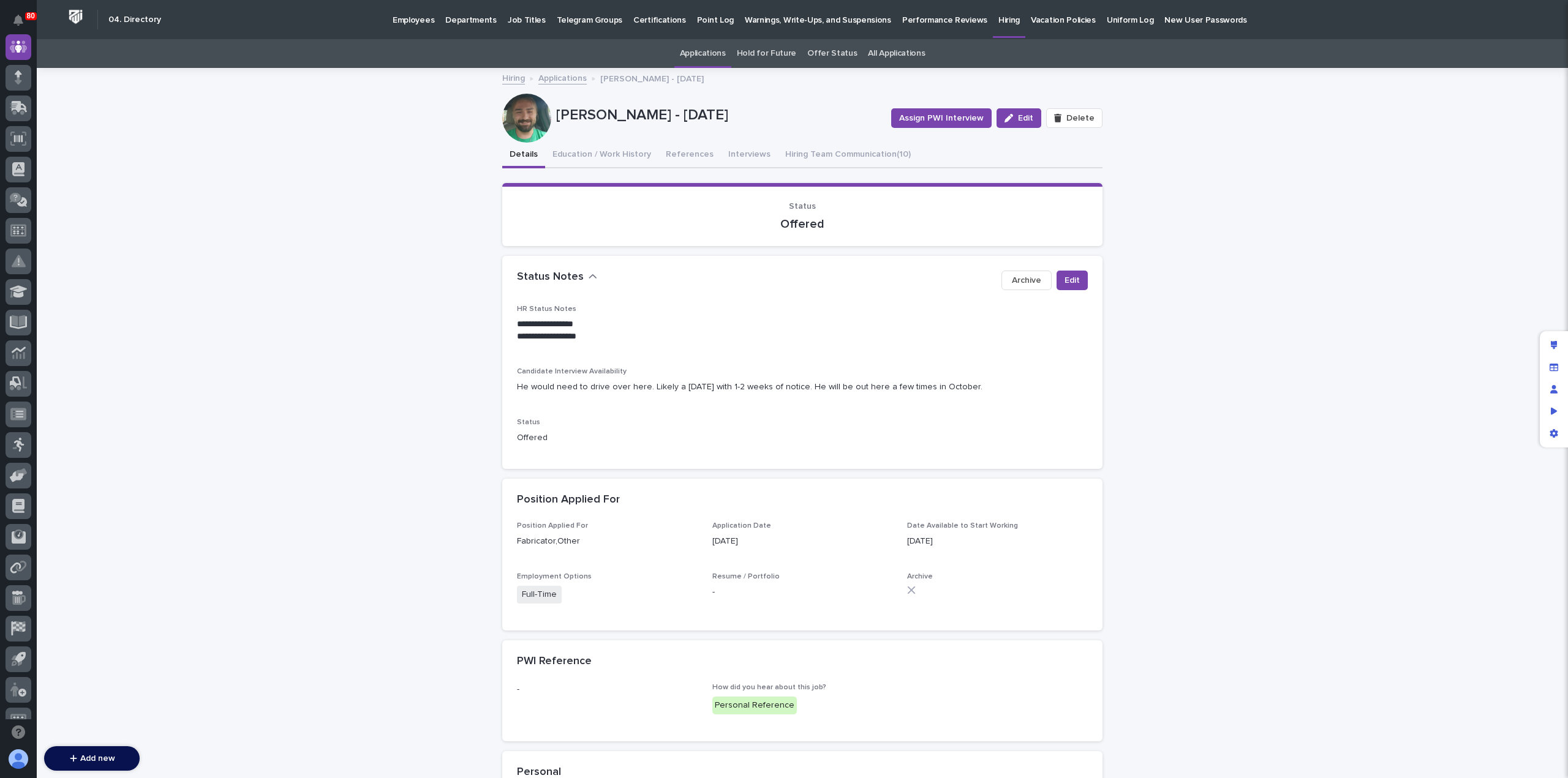
click at [563, 73] on link "Applications" at bounding box center [562, 77] width 48 height 14
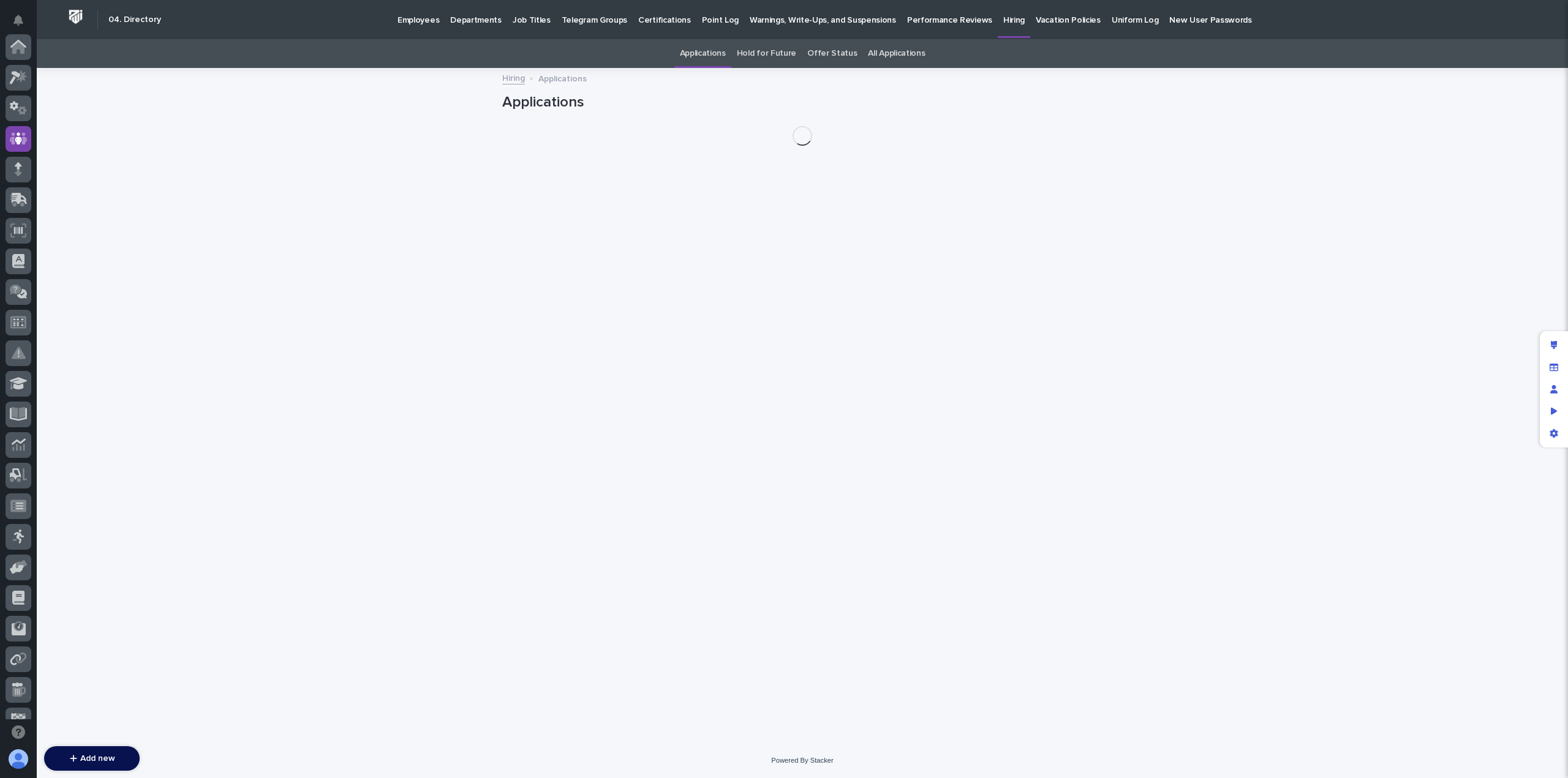
scroll to position [92, 0]
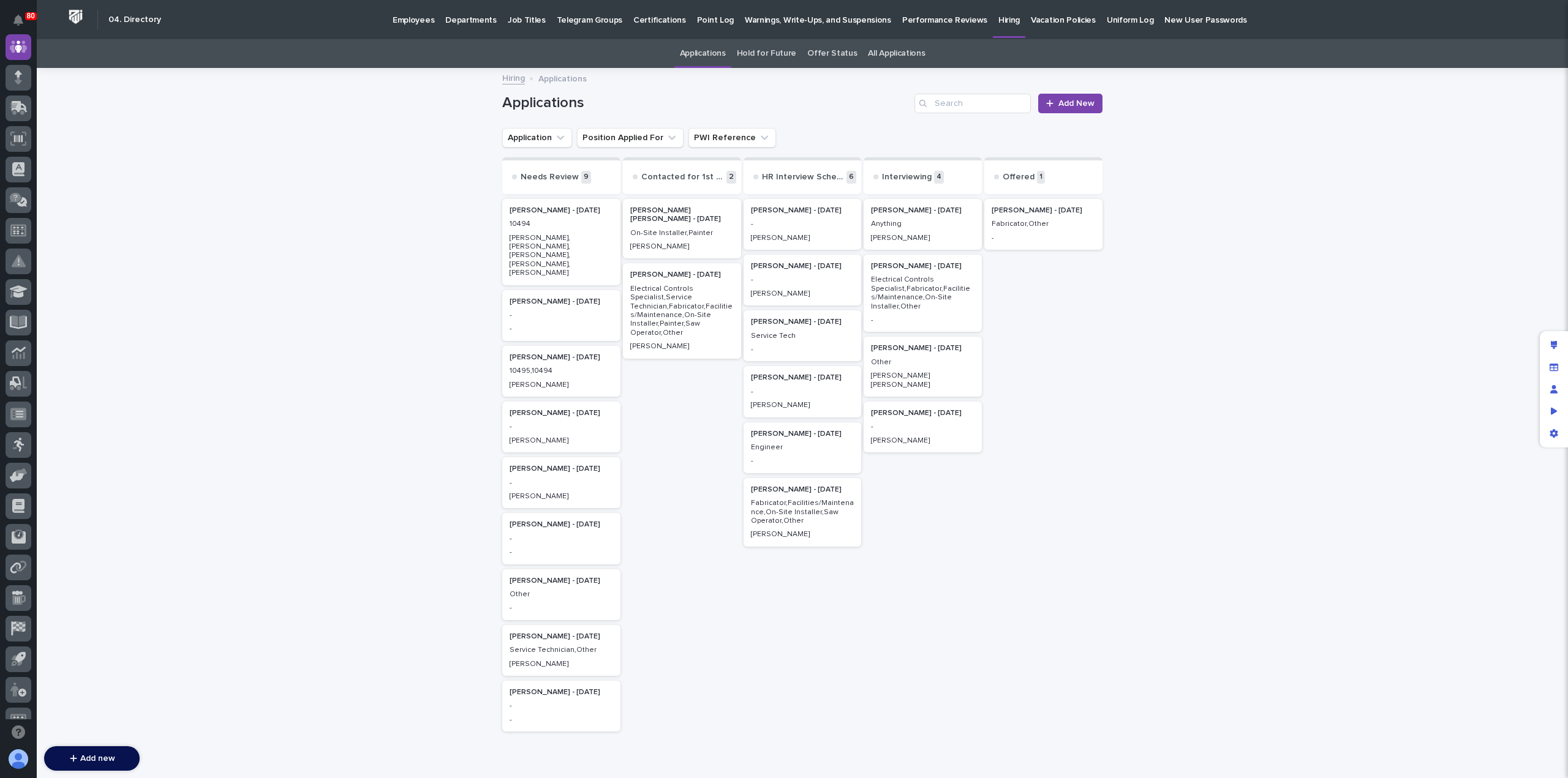
click at [782, 336] on p "Service Tech" at bounding box center [803, 335] width 103 height 8
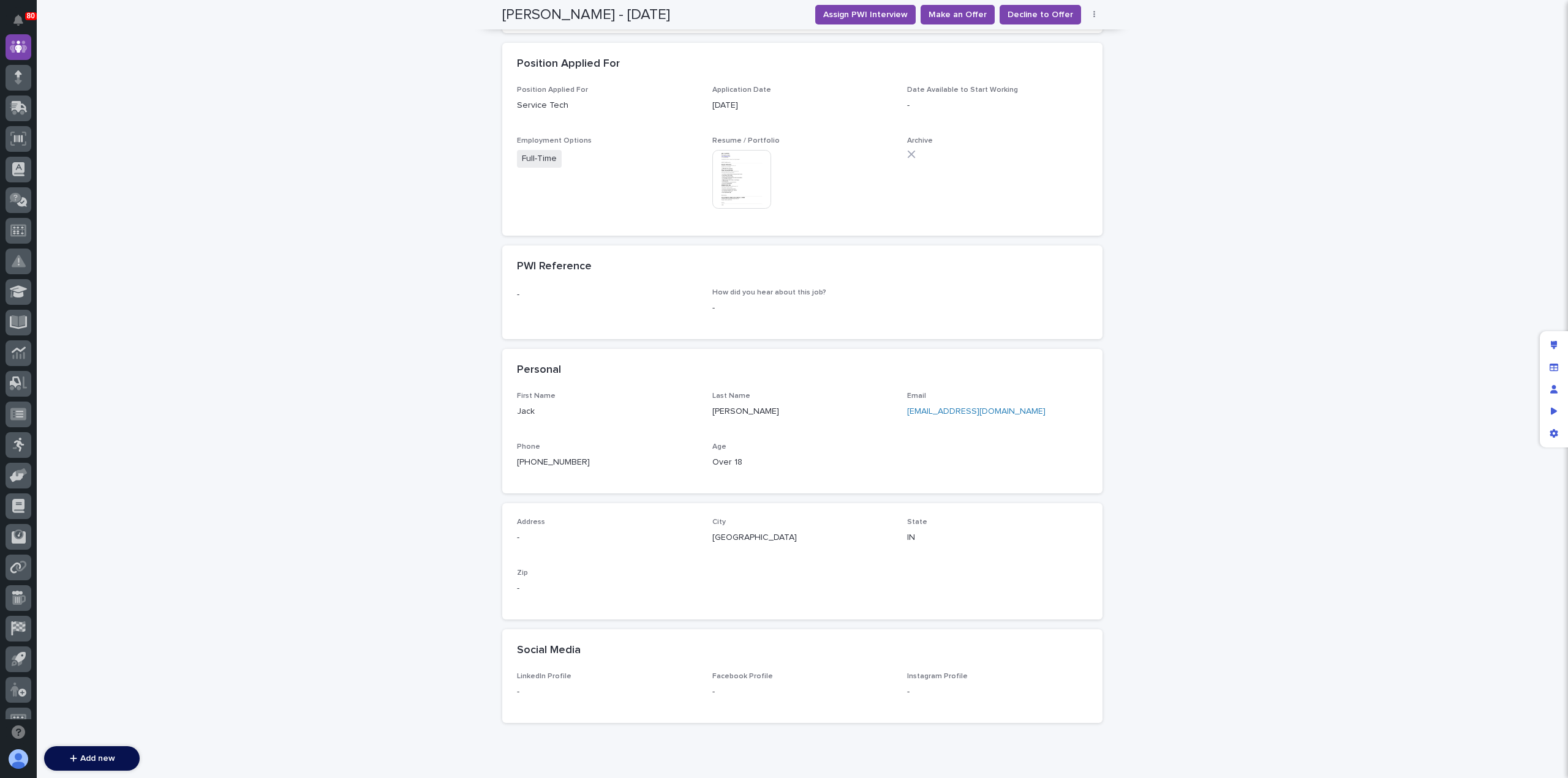
scroll to position [437, 0]
